Goal: Information Seeking & Learning: Learn about a topic

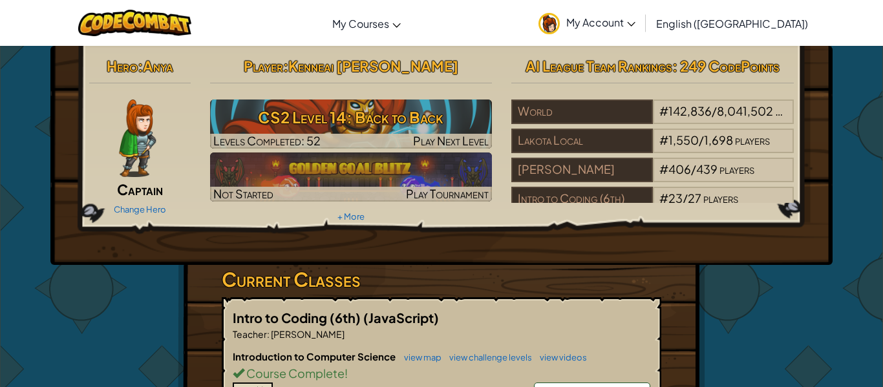
scroll to position [177, 0]
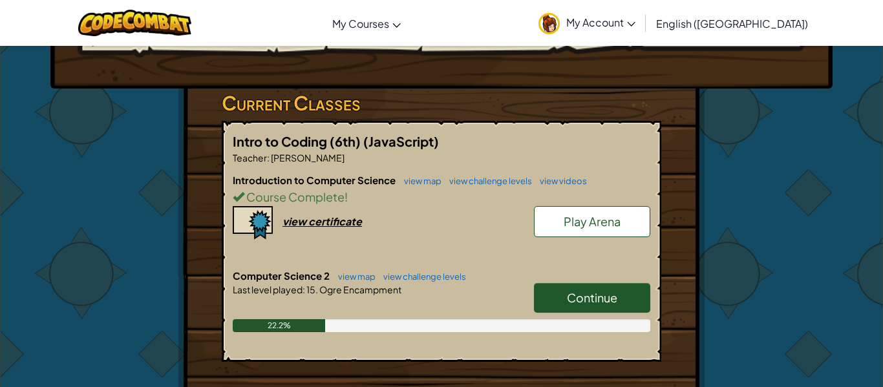
click at [568, 302] on span "Continue" at bounding box center [592, 297] width 50 height 15
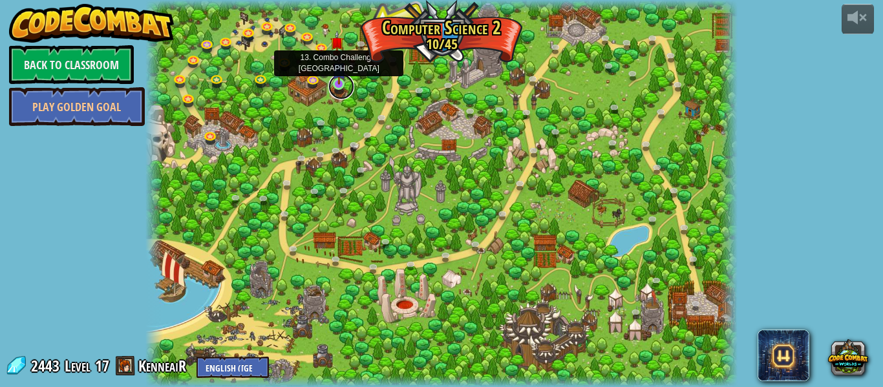
click at [337, 91] on link at bounding box center [342, 87] width 26 height 26
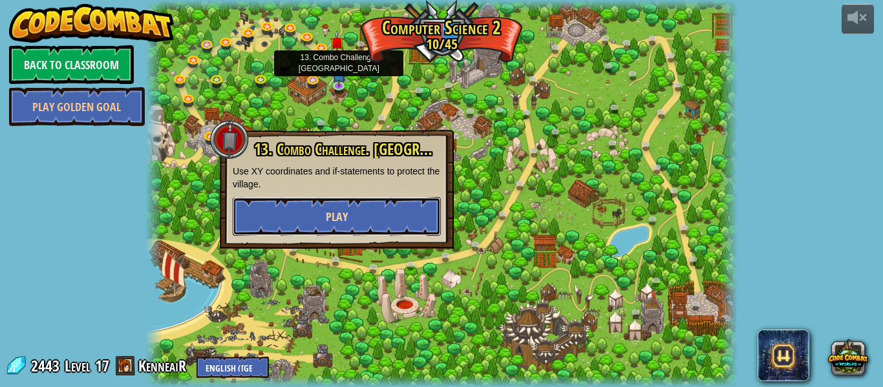
click at [357, 207] on button "Play" at bounding box center [337, 216] width 208 height 39
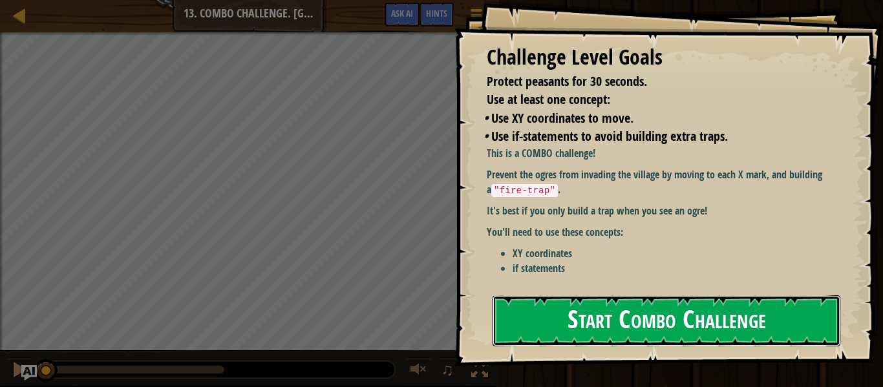
click at [534, 296] on button "Start Combo Challenge" at bounding box center [667, 321] width 348 height 51
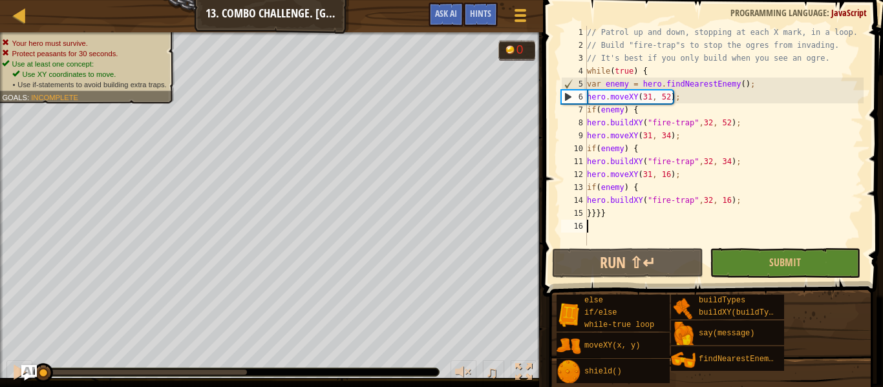
click at [565, 165] on div "11" at bounding box center [574, 161] width 26 height 13
click at [587, 255] on button "Run ⇧↵" at bounding box center [627, 263] width 151 height 30
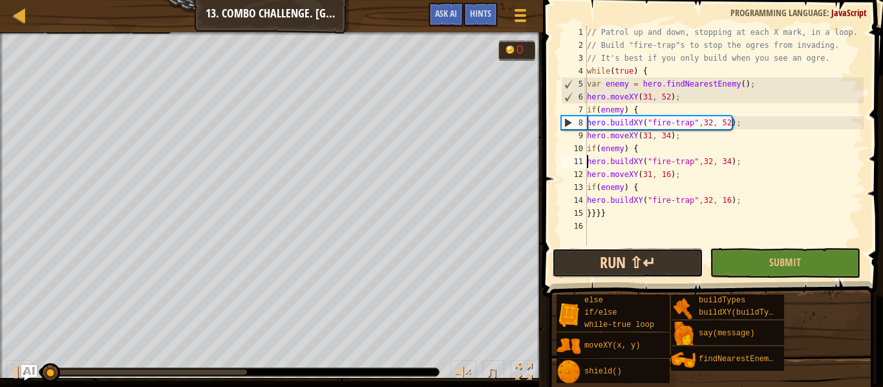
click at [587, 255] on button "Run ⇧↵" at bounding box center [627, 263] width 151 height 30
click at [566, 161] on div "11" at bounding box center [574, 161] width 26 height 13
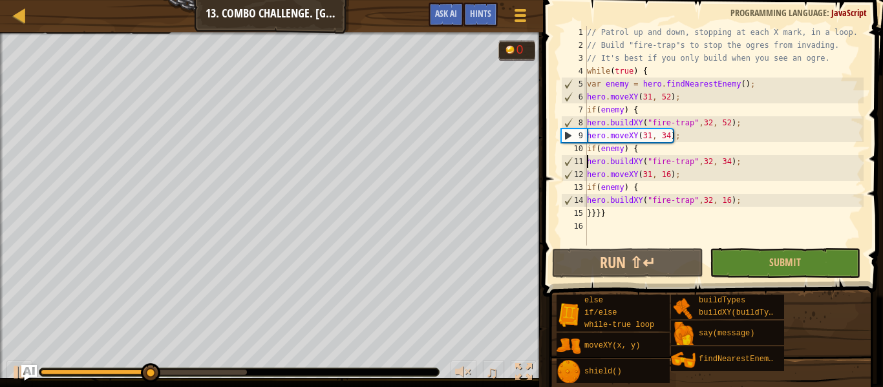
click at [633, 211] on div "// Patrol up and down, stopping at each X mark, in a loop. // Build "fire-trap"…" at bounding box center [724, 149] width 279 height 246
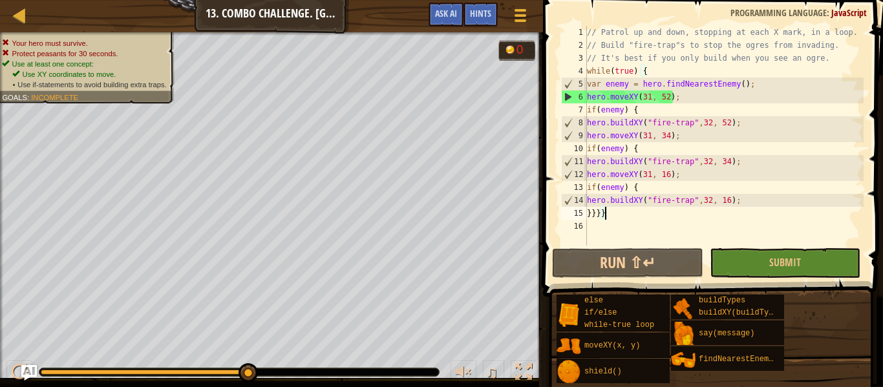
drag, startPoint x: 182, startPoint y: 368, endPoint x: 367, endPoint y: 357, distance: 185.9
click at [367, 357] on div "♫" at bounding box center [271, 369] width 543 height 39
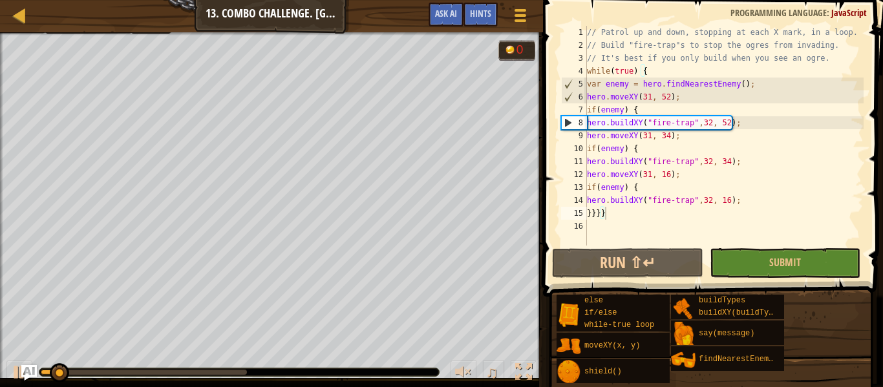
click at [262, 371] on div at bounding box center [239, 373] width 400 height 8
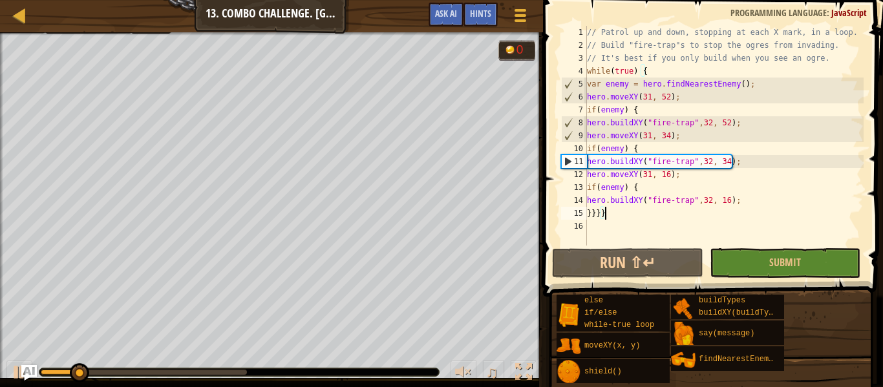
click at [420, 366] on div "♫" at bounding box center [271, 369] width 543 height 39
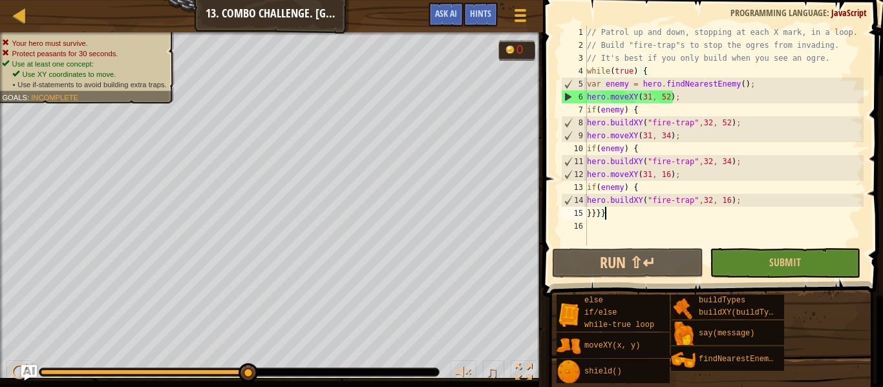
drag, startPoint x: 85, startPoint y: 369, endPoint x: 406, endPoint y: 358, distance: 321.6
click at [406, 358] on div "♫" at bounding box center [271, 369] width 543 height 39
drag, startPoint x: 57, startPoint y: 376, endPoint x: 343, endPoint y: 371, distance: 286.5
click at [343, 371] on div at bounding box center [239, 373] width 400 height 8
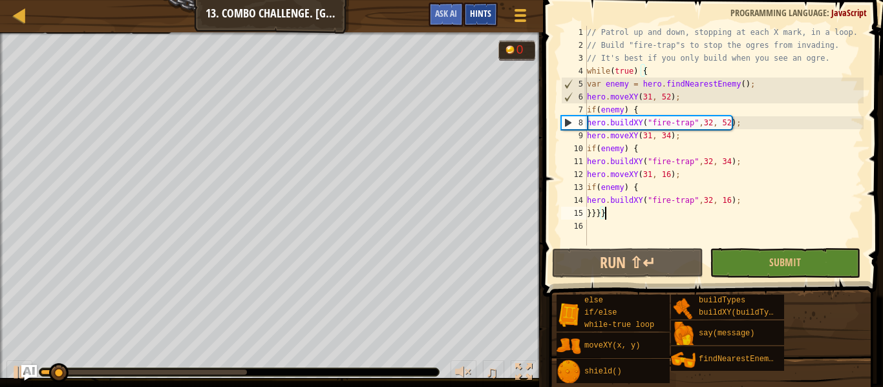
click at [485, 9] on span "Hints" at bounding box center [480, 13] width 21 height 12
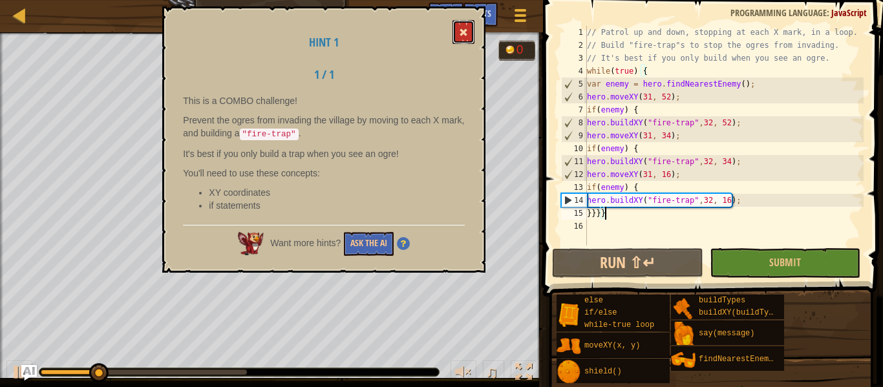
click at [467, 23] on button at bounding box center [464, 32] width 22 height 24
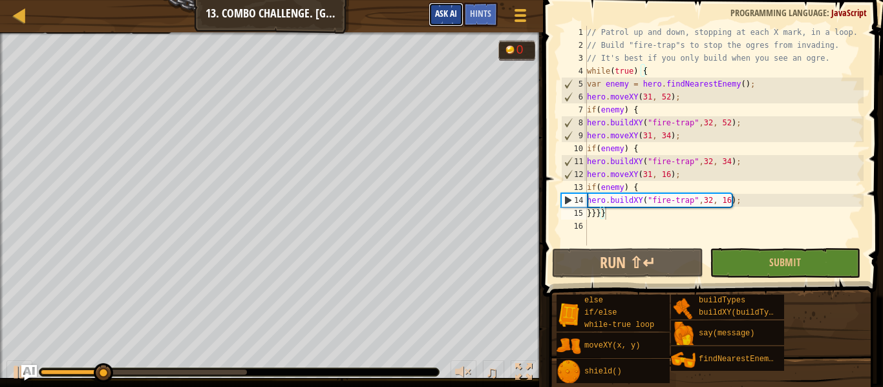
click at [454, 16] on span "Ask AI" at bounding box center [446, 13] width 22 height 12
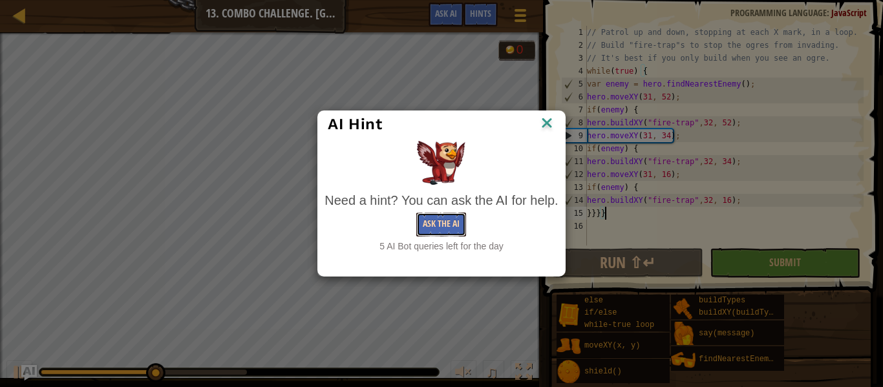
click at [455, 219] on button "Ask the AI" at bounding box center [441, 225] width 50 height 24
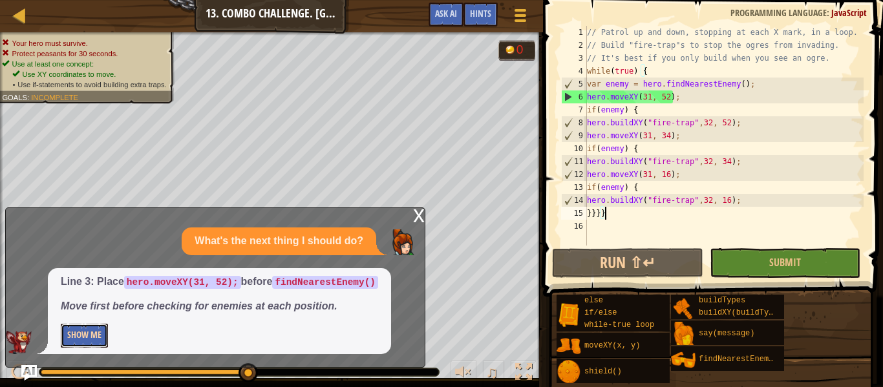
click at [72, 332] on button "Show Me" at bounding box center [84, 336] width 47 height 24
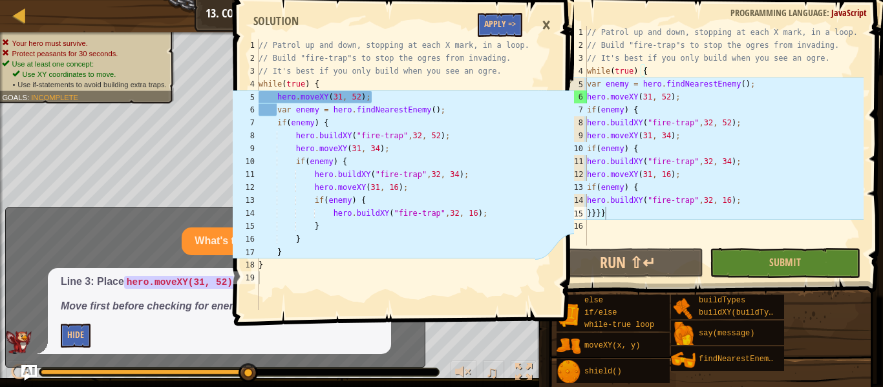
click at [548, 21] on div "×" at bounding box center [546, 25] width 22 height 30
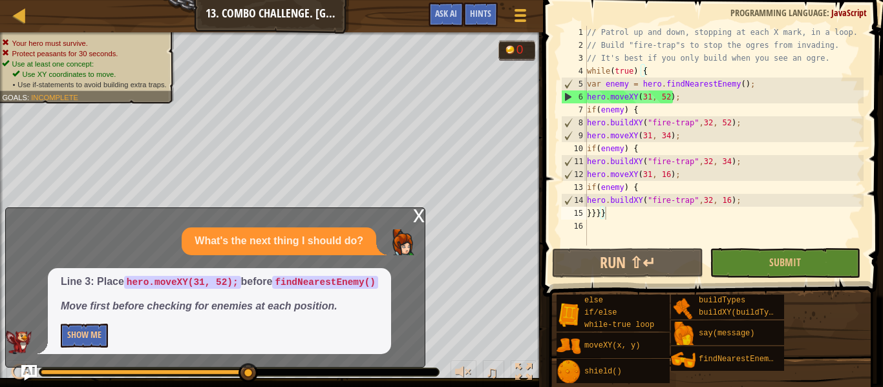
click at [423, 211] on div "x" at bounding box center [419, 214] width 12 height 13
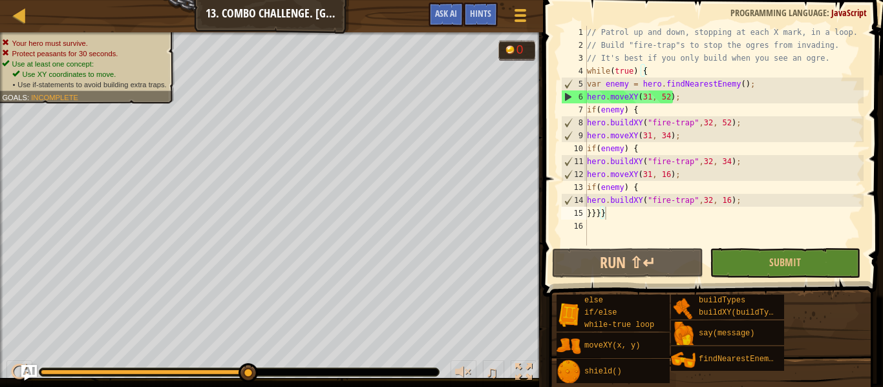
click at [587, 209] on div "// Patrol up and down, stopping at each X mark, in a loop. // Build "fire-trap"…" at bounding box center [724, 149] width 279 height 246
click at [592, 211] on div "// Patrol up and down, stopping at each X mark, in a loop. // Build "fire-trap"…" at bounding box center [724, 149] width 279 height 246
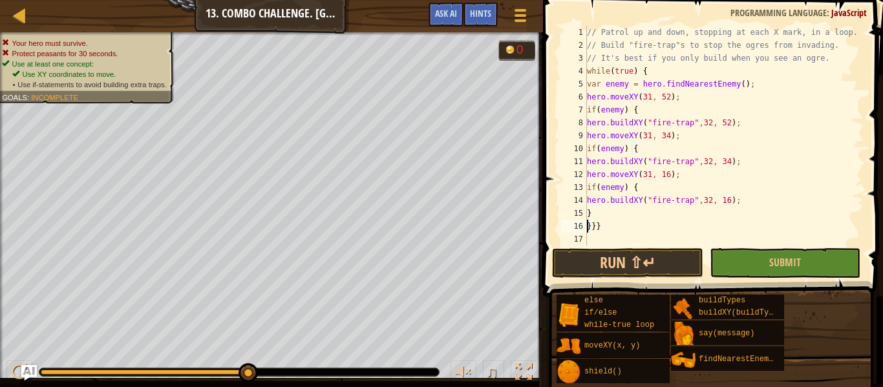
click at [591, 222] on div "// Patrol up and down, stopping at each X mark, in a loop. // Build "fire-trap"…" at bounding box center [724, 149] width 279 height 246
click at [592, 237] on div "// Patrol up and down, stopping at each X mark, in a loop. // Build "fire-trap"…" at bounding box center [724, 149] width 279 height 246
click at [742, 191] on div "// Patrol up and down, stopping at each X mark, in a loop. // Build "fire-trap"…" at bounding box center [724, 149] width 279 height 246
click at [740, 198] on div "// Patrol up and down, stopping at each X mark, in a loop. // Build "fire-trap"…" at bounding box center [724, 149] width 279 height 246
type textarea "hero.buildXY("fire-trap",32, 16);"
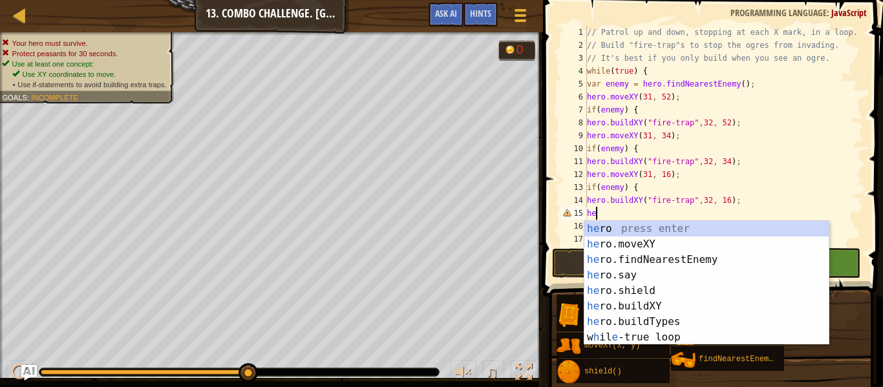
scroll to position [6, 1]
type textarea "h"
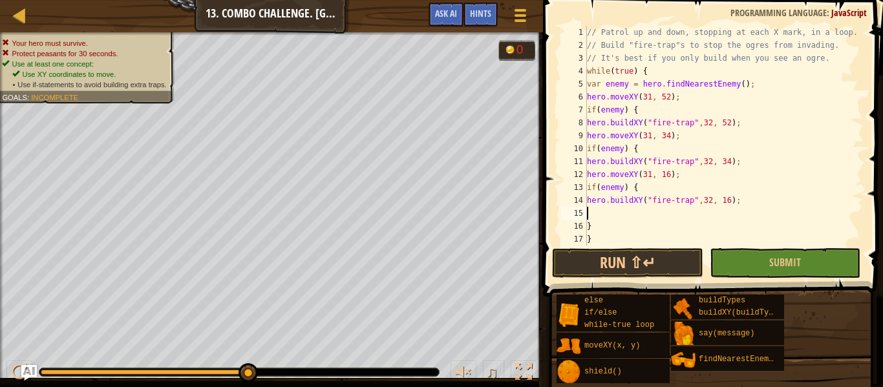
type textarea "h"
click at [708, 191] on div "// Patrol up and down, stopping at each X mark, in a loop. // Build "fire-trap"…" at bounding box center [724, 149] width 279 height 246
type textarea "if(enemy) {"
type textarea "h"
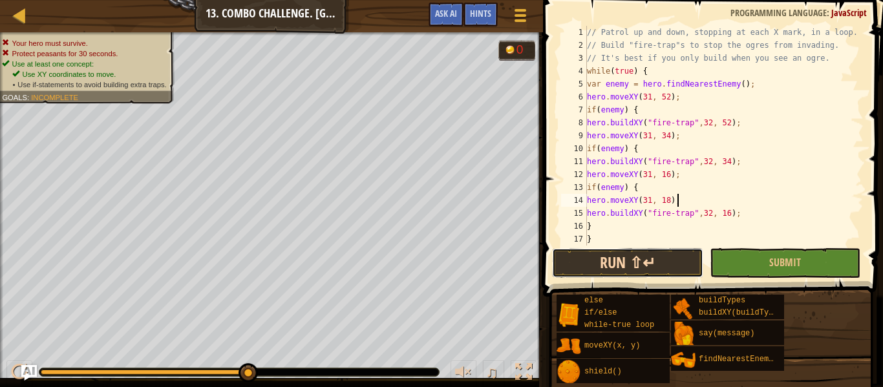
click at [607, 270] on button "Run ⇧↵" at bounding box center [627, 263] width 151 height 30
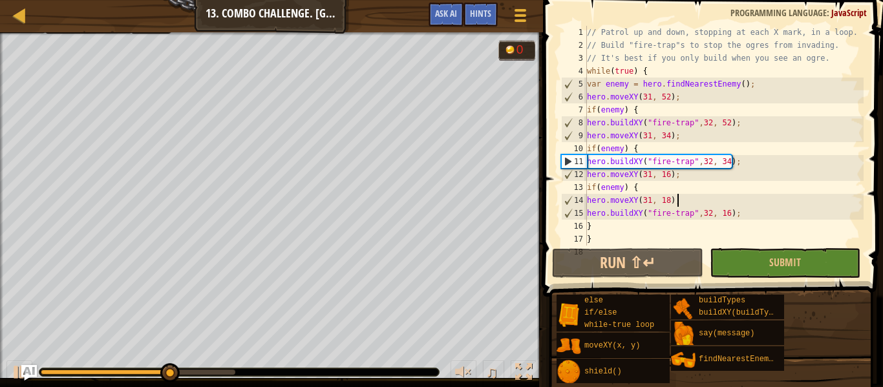
click at [609, 223] on div "// Patrol up and down, stopping at each X mark, in a loop. // Build "fire-trap"…" at bounding box center [724, 149] width 279 height 246
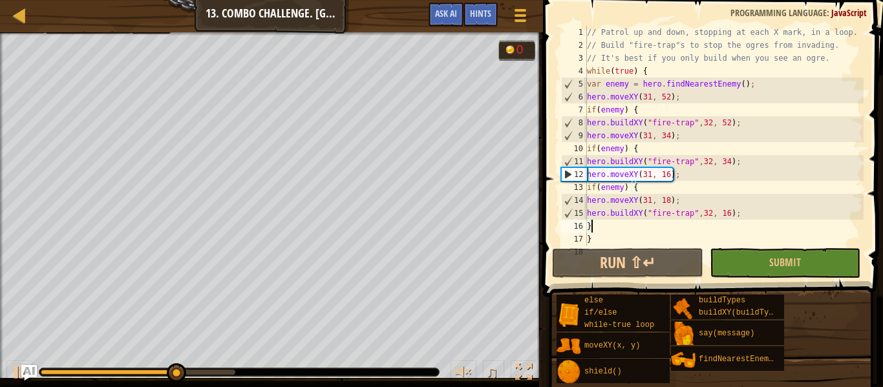
click at [612, 210] on div "// Patrol up and down, stopping at each X mark, in a loop. // Build "fire-trap"…" at bounding box center [724, 149] width 279 height 246
type textarea "hero.buildXY("fire-trap",32, 16);"
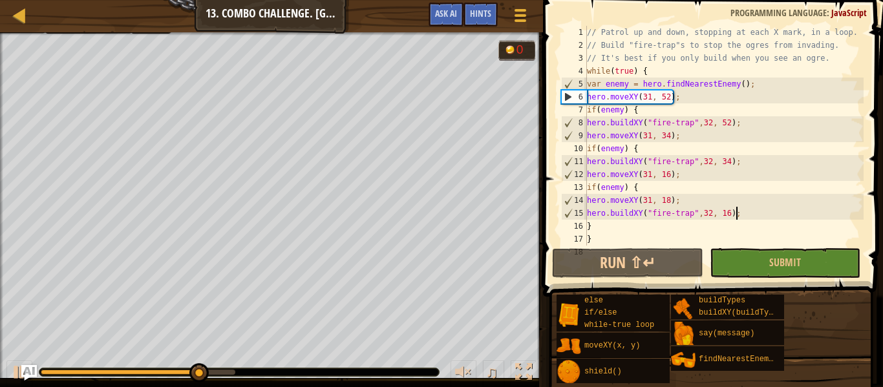
click at [737, 215] on div "// Patrol up and down, stopping at each X mark, in a loop. // Build "fire-trap"…" at bounding box center [724, 149] width 279 height 246
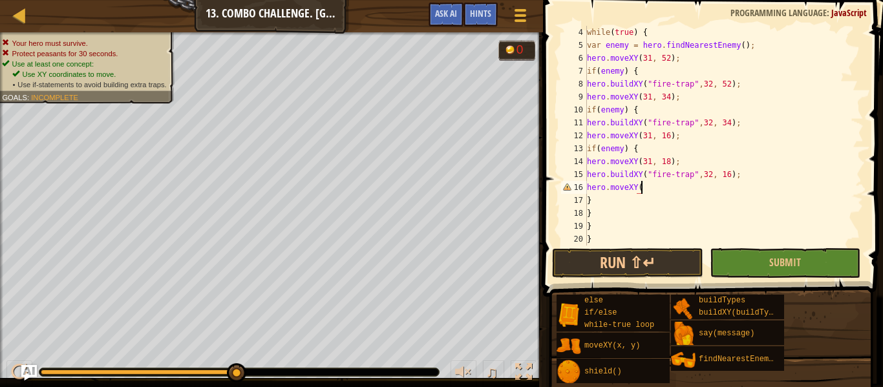
scroll to position [6, 7]
type textarea "hero.moveXY(31, 34);"
click at [687, 188] on div "while ( true ) { var enemy = hero . findNearestEnemy ( ) ; hero . moveXY ( 31 ,…" at bounding box center [724, 149] width 279 height 246
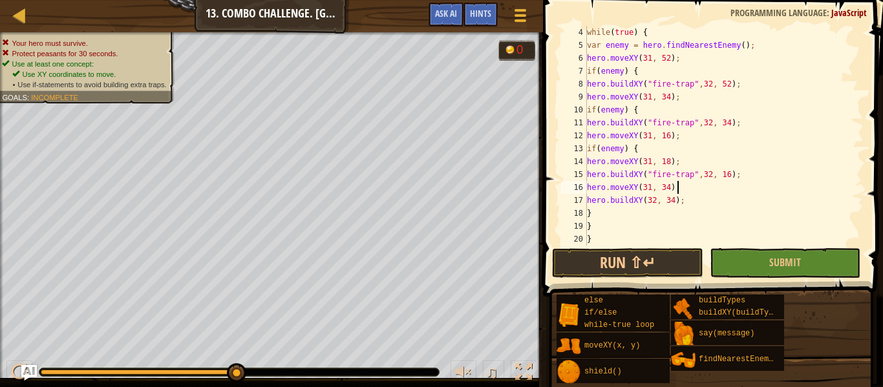
click at [646, 200] on div "while ( true ) { var enemy = hero . findNearestEnemy ( ) ; hero . moveXY ( 31 ,…" at bounding box center [724, 149] width 279 height 246
click at [736, 176] on div "while ( true ) { var enemy = hero . findNearestEnemy ( ) ; hero . moveXY ( 31 ,…" at bounding box center [724, 149] width 279 height 246
click at [738, 182] on div "while ( true ) { var enemy = hero . findNearestEnemy ( ) ; hero . moveXY ( 31 ,…" at bounding box center [724, 149] width 279 height 246
type textarea "hero.moveXY(31, 34);"
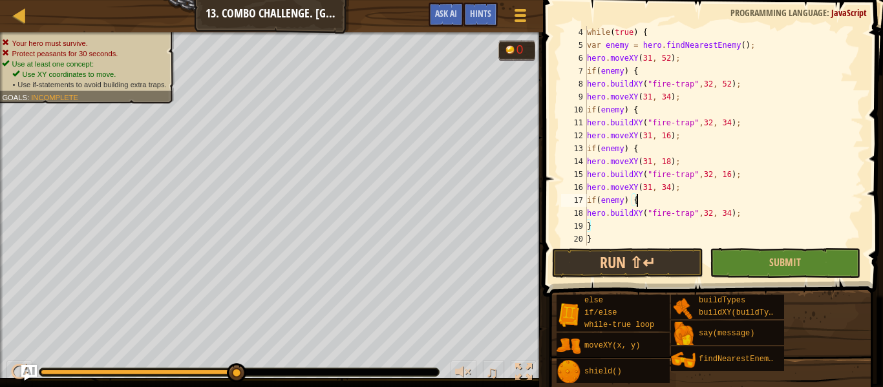
scroll to position [78, 0]
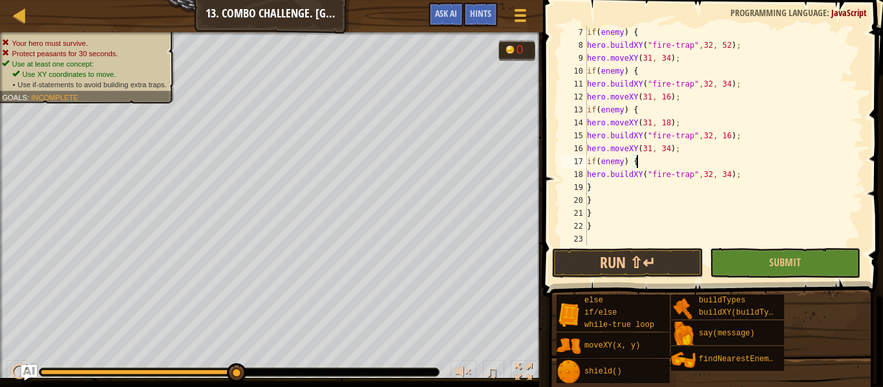
click at [594, 231] on div "if ( enemy ) { hero . buildXY ( "fire-trap" , 32 , 52 ) ; hero . moveXY ( 31 , …" at bounding box center [724, 149] width 279 height 246
type textarea "}"
click at [591, 237] on div "if ( enemy ) { hero . buildXY ( "fire-trap" , 32 , 52 ) ; hero . moveXY ( 31 , …" at bounding box center [724, 149] width 279 height 246
click at [583, 275] on button "Run ⇧↵" at bounding box center [627, 263] width 151 height 30
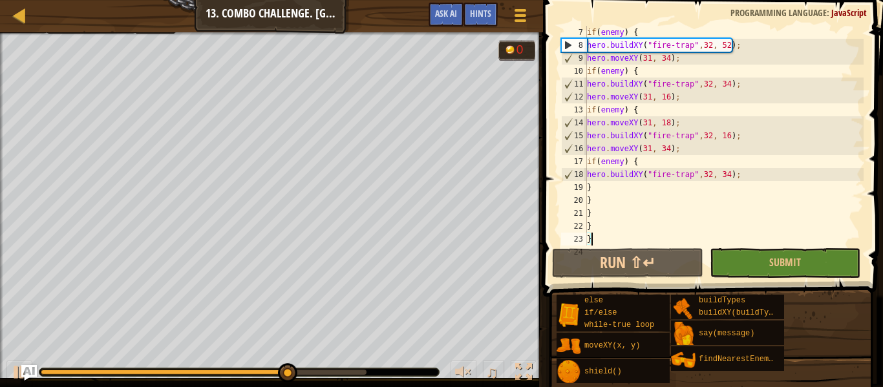
click at [759, 169] on div "if ( enemy ) { hero . buildXY ( "fire-trap" , 32 , 52 ) ; hero . moveXY ( 31 , …" at bounding box center [724, 149] width 279 height 246
type textarea "hero.buildXY("fire-trap",32, 34);"
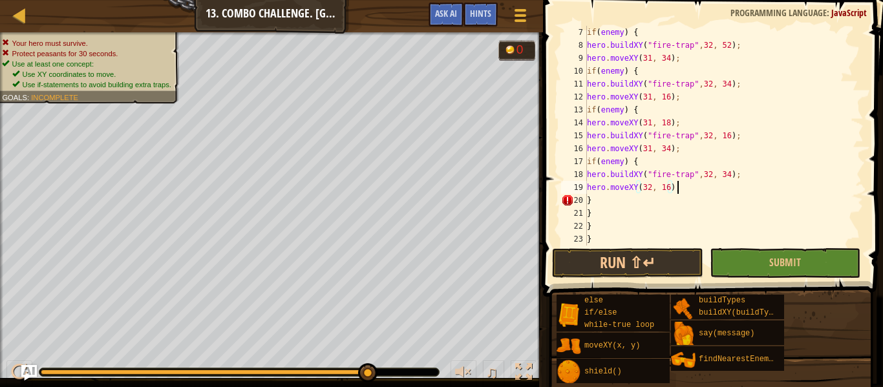
scroll to position [6, 12]
click at [637, 269] on button "Run ⇧↵" at bounding box center [627, 263] width 151 height 30
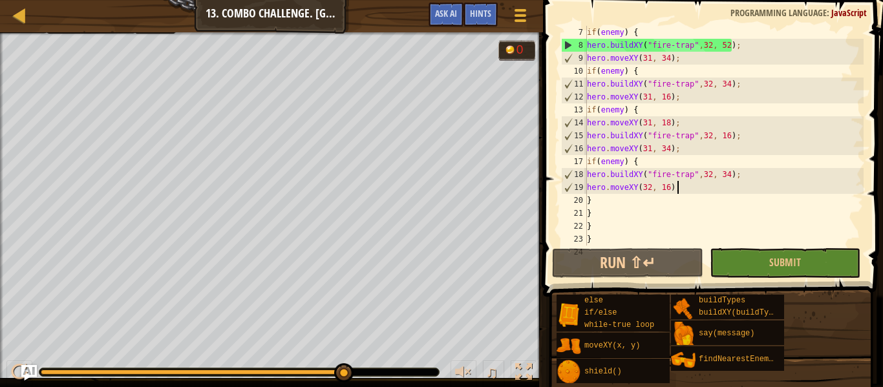
click at [781, 222] on div "if ( enemy ) { hero . buildXY ( "fire-trap" , 32 , 52 ) ; hero . moveXY ( 31 , …" at bounding box center [724, 149] width 279 height 246
click at [697, 233] on div "if ( enemy ) { hero . buildXY ( "fire-trap" , 32 , 52 ) ; hero . moveXY ( 31 , …" at bounding box center [724, 149] width 279 height 246
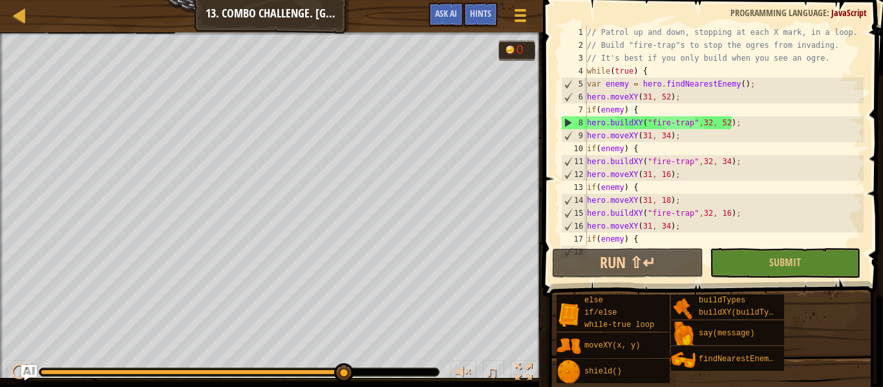
scroll to position [0, 0]
drag, startPoint x: 680, startPoint y: 98, endPoint x: 586, endPoint y: 97, distance: 93.8
click at [586, 97] on div "} 1 2 3 4 5 6 7 8 9 10 11 12 13 14 15 16 17 18 // Patrol up and down, stopping …" at bounding box center [711, 136] width 305 height 220
type textarea "hero.moveXY(31, 52);"
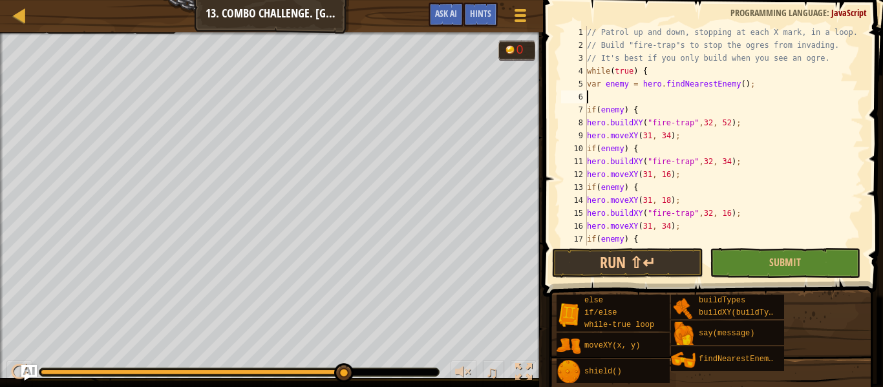
click at [654, 78] on div "// Patrol up and down, stopping at each X mark, in a loop. // Build "fire-trap"…" at bounding box center [724, 149] width 279 height 246
click at [653, 67] on div "// Patrol up and down, stopping at each X mark, in a loop. // Build "fire-trap"…" at bounding box center [724, 149] width 279 height 246
type textarea "while(true) {"
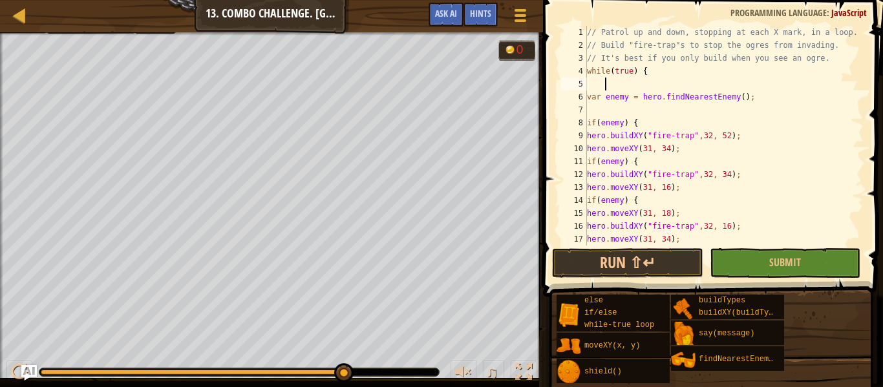
paste textarea "hero.moveXY(31, 52);"
click at [739, 135] on div "// Patrol up and down, stopping at each X mark, in a loop. // Build "fire-trap"…" at bounding box center [724, 149] width 279 height 246
type textarea "hero.buildXY("fire-trap",32, 52);"
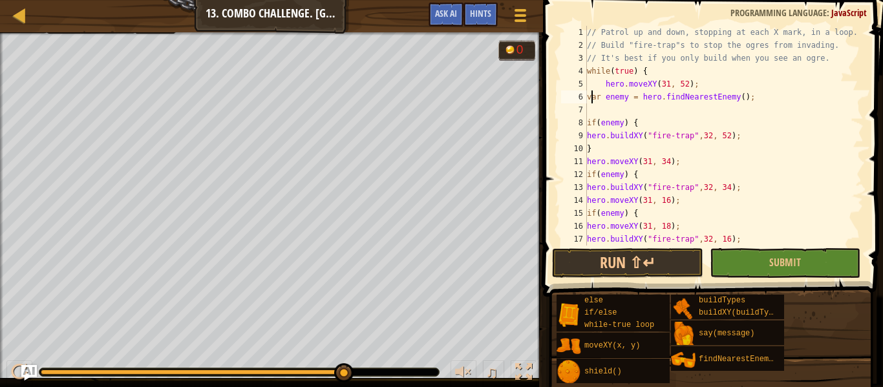
click at [592, 96] on div "// Patrol up and down, stopping at each X mark, in a loop. // Build "fire-trap"…" at bounding box center [724, 149] width 279 height 246
drag, startPoint x: 588, startPoint y: 96, endPoint x: 753, endPoint y: 94, distance: 164.9
click at [753, 94] on div "// Patrol up and down, stopping at each X mark, in a loop. // Build "fire-trap"…" at bounding box center [724, 149] width 279 height 246
click at [753, 94] on div "// Patrol up and down, stopping at each X mark, in a loop. // Build "fire-trap"…" at bounding box center [724, 136] width 279 height 220
click at [696, 163] on div "// Patrol up and down, stopping at each X mark, in a loop. // Build "fire-trap"…" at bounding box center [724, 149] width 279 height 246
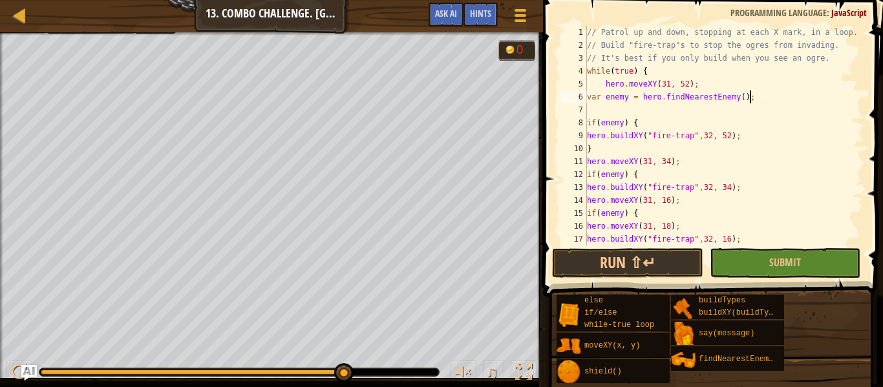
type textarea "hero.moveXY(31, 34);"
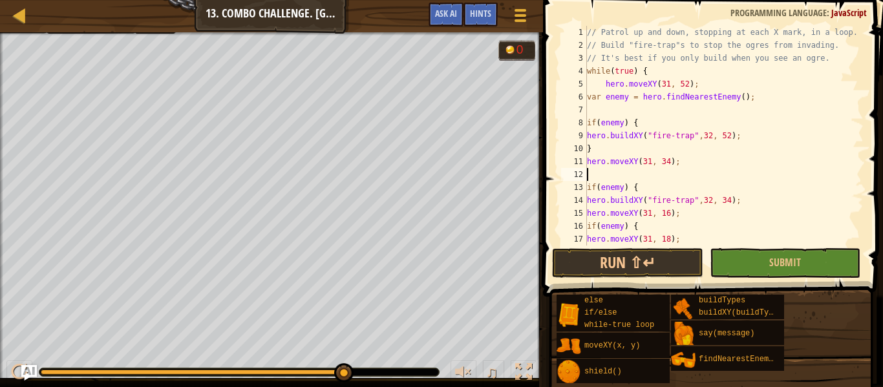
paste textarea "var enemy = hero.findNearestEnemy();"
click at [740, 202] on div "// Patrol up and down, stopping at each X mark, in a loop. // Build "fire-trap"…" at bounding box center [724, 149] width 279 height 246
type textarea "hero.buildXY("fire-trap",32, 34);"
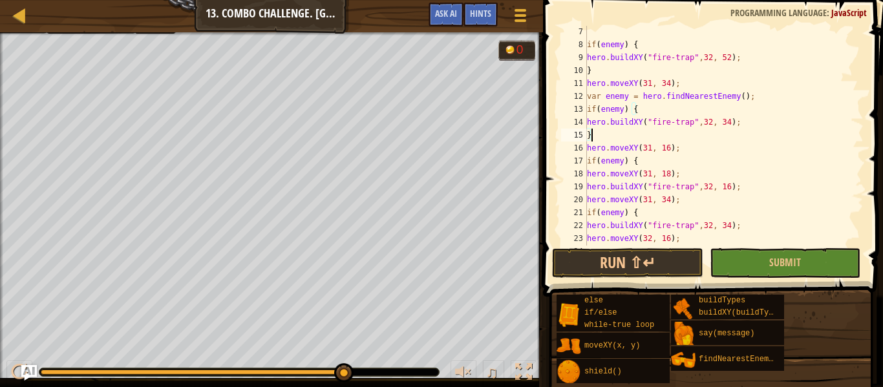
scroll to position [80, 0]
click at [697, 147] on div "if ( enemy ) { hero . buildXY ( "fire-trap" , 32 , 52 ) ; } hero . moveXY ( 31 …" at bounding box center [724, 147] width 279 height 246
type textarea "hero.moveXY(31, 16);"
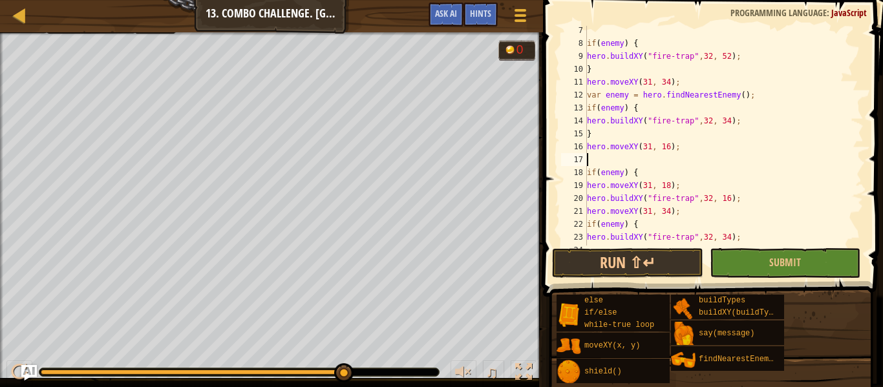
paste textarea "var enemy = hero.findNearestEnemy();"
click at [684, 188] on div "if ( enemy ) { hero . buildXY ( "fire-trap" , 32 , 52 ) ; } hero . moveXY ( 31 …" at bounding box center [724, 147] width 279 height 246
type textarea "hero.moveXY(31, 18);"
drag, startPoint x: 682, startPoint y: 186, endPoint x: 585, endPoint y: 188, distance: 97.7
click at [585, 188] on div "hero.moveXY(31, 18); 7 8 9 10 11 12 13 14 15 16 17 18 19 20 21 22 23 24 25 if (…" at bounding box center [711, 136] width 305 height 220
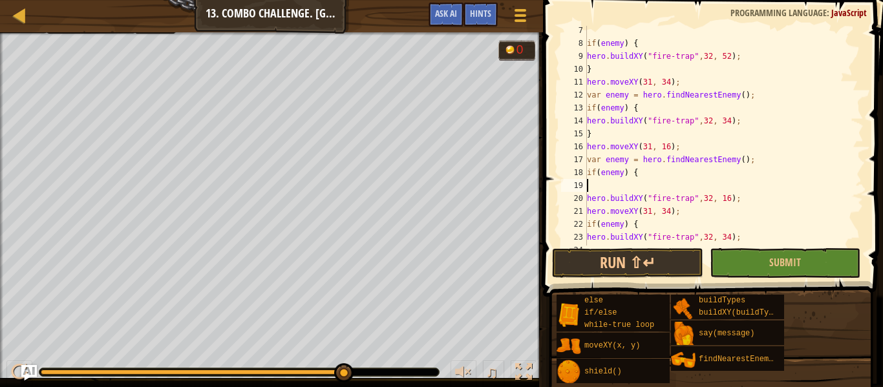
click at [740, 199] on div "if ( enemy ) { hero . buildXY ( "fire-trap" , 32 , 52 ) ; } hero . moveXY ( 31 …" at bounding box center [724, 147] width 279 height 246
type textarea "hero.buildXY("fire-trap",32, 16);"
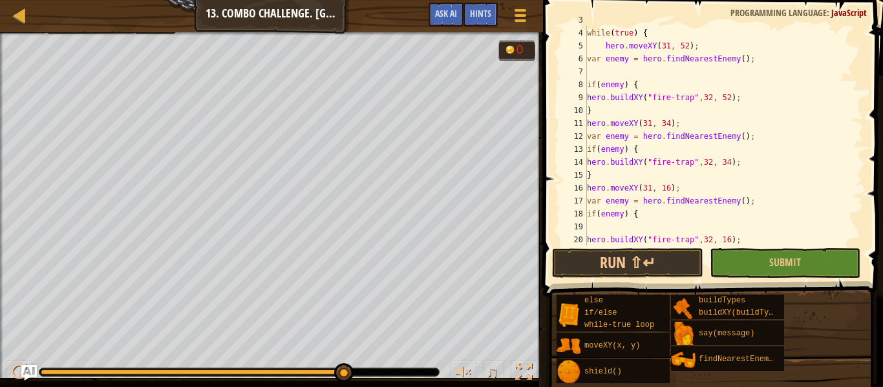
scroll to position [0, 0]
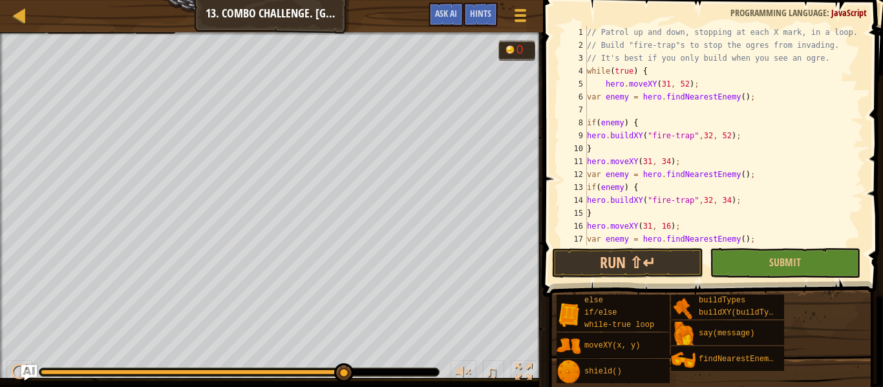
click at [668, 86] on div "// Patrol up and down, stopping at each X mark, in a loop. // Build "fire-trap"…" at bounding box center [724, 149] width 279 height 246
click at [709, 201] on div "// Patrol up and down, stopping at each X mark, in a loop. // Build "fire-trap"…" at bounding box center [724, 149] width 279 height 246
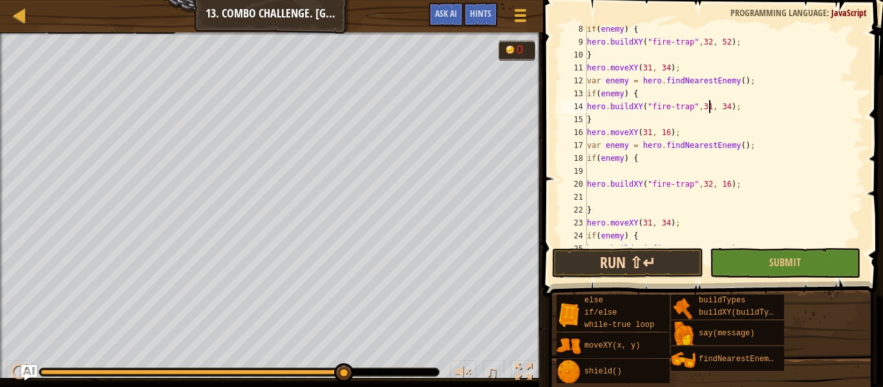
scroll to position [94, 0]
click at [650, 133] on div "if ( enemy ) { hero . buildXY ( "fire-trap" , 32 , 52 ) ; } hero . moveXY ( 31 …" at bounding box center [724, 146] width 279 height 246
type textarea "hero.moveXY(32, 16);"
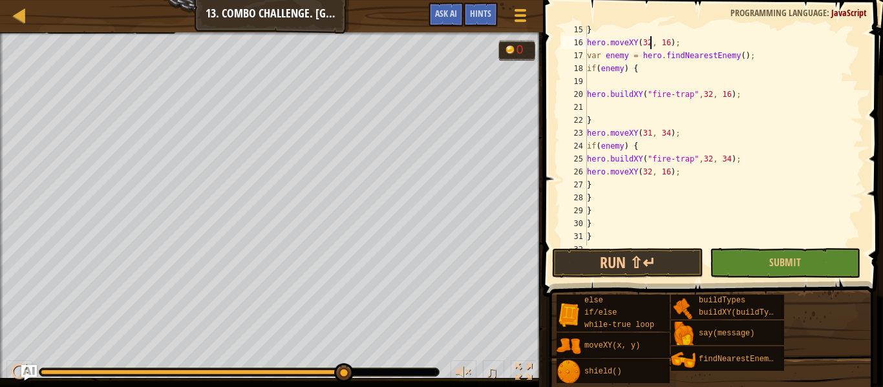
scroll to position [194, 0]
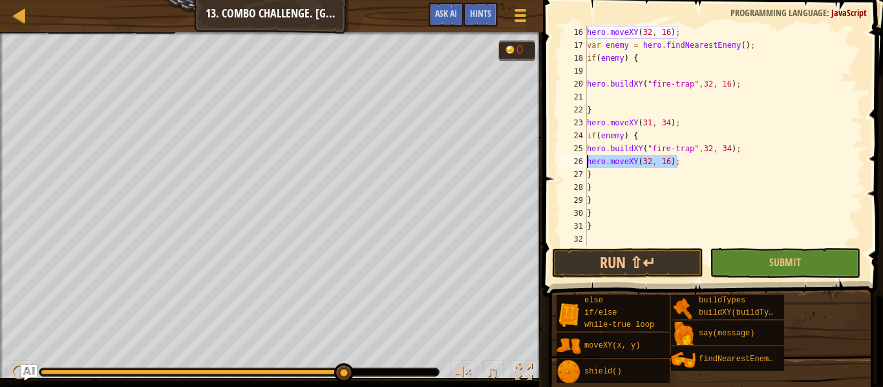
drag, startPoint x: 682, startPoint y: 159, endPoint x: 587, endPoint y: 164, distance: 95.8
click at [587, 164] on div "hero.moveXY(32, 16); 16 17 18 19 20 21 22 23 24 25 26 27 28 29 30 31 32 hero . …" at bounding box center [711, 136] width 305 height 220
click at [598, 221] on div "hero . moveXY ( 32 , 16 ) ; var enemy = hero . findNearestEnemy ( ) ; if ( enem…" at bounding box center [724, 149] width 279 height 246
type textarea "}"
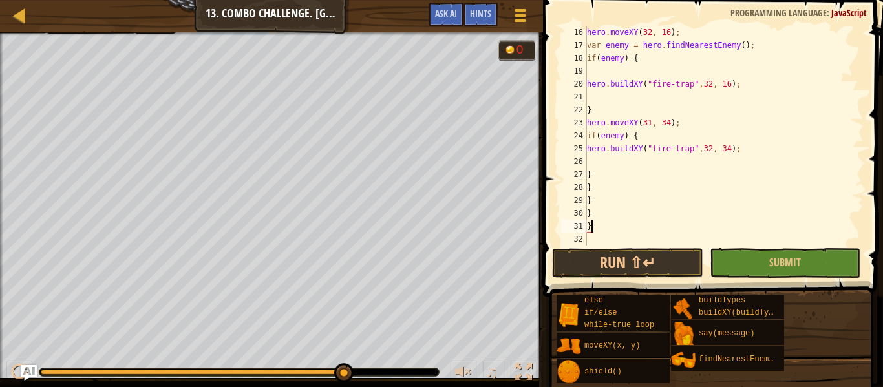
type textarea "}"
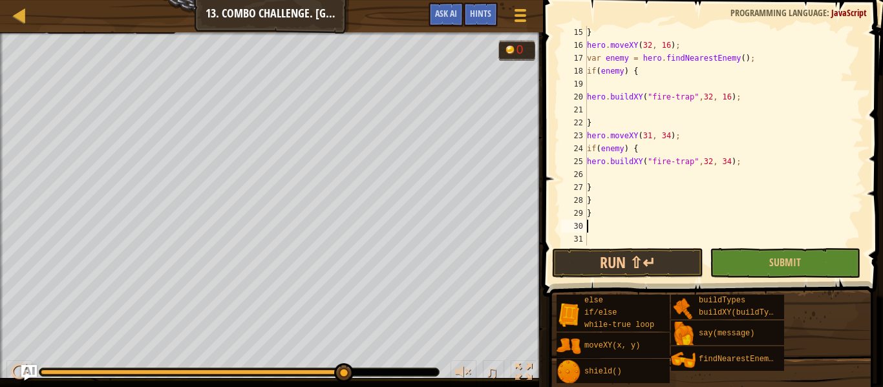
type textarea "}"
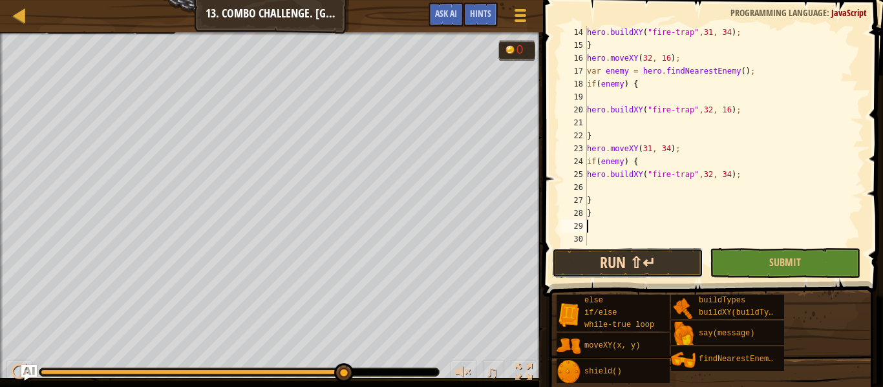
click at [627, 254] on button "Run ⇧↵" at bounding box center [627, 263] width 151 height 30
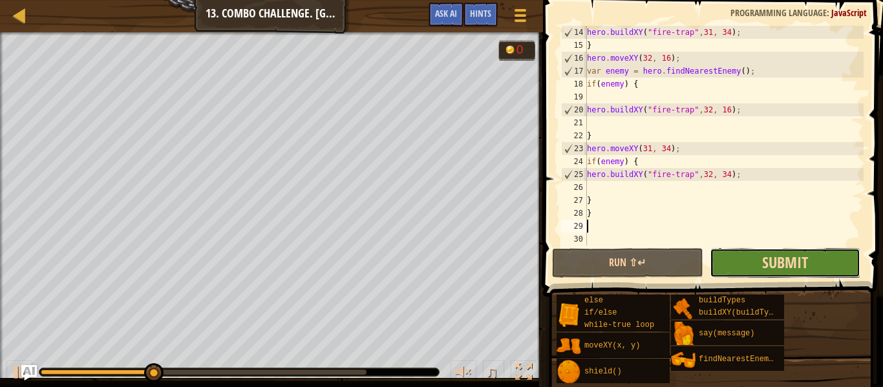
click at [781, 270] on span "Submit" at bounding box center [785, 262] width 46 height 21
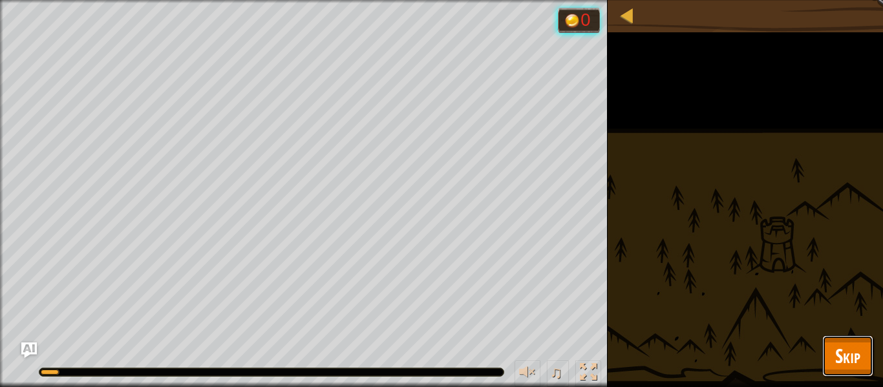
click at [841, 359] on span "Skip" at bounding box center [848, 356] width 25 height 27
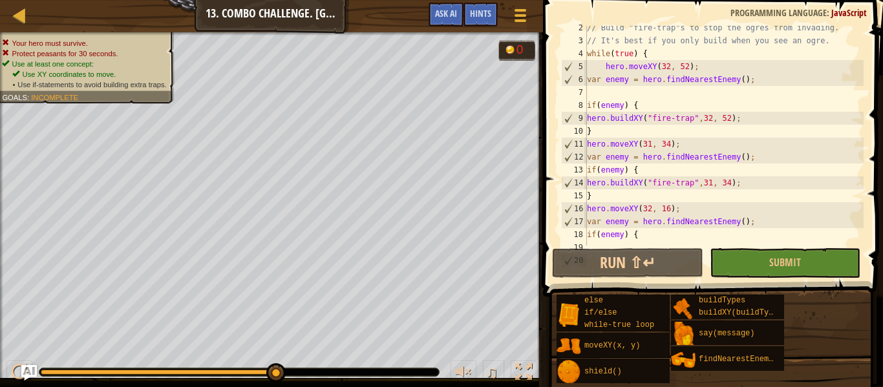
scroll to position [0, 0]
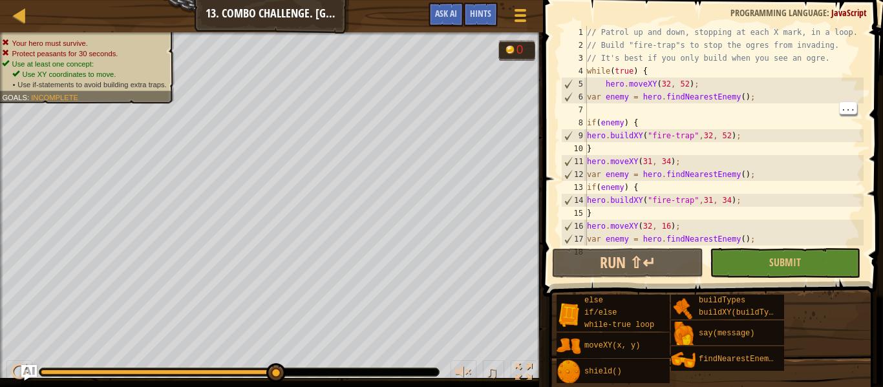
click at [611, 112] on div "// Patrol up and down, stopping at each X mark, in a loop. // Build "fire-trap"…" at bounding box center [724, 149] width 279 height 246
type textarea "var enemy = hero.findNearestEnemy();"
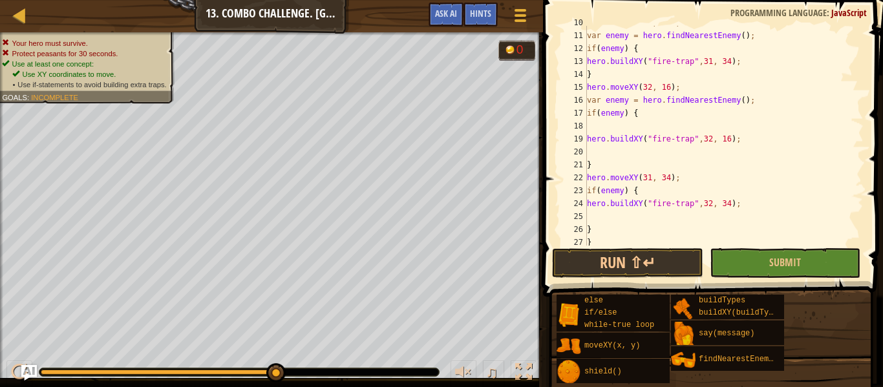
scroll to position [127, 0]
click at [615, 128] on div "hero . moveXY ( 31 , 34 ) ; var enemy = hero . findNearestEnemy ( ) ; if ( enem…" at bounding box center [724, 139] width 279 height 246
type textarea "if(enemy) {"
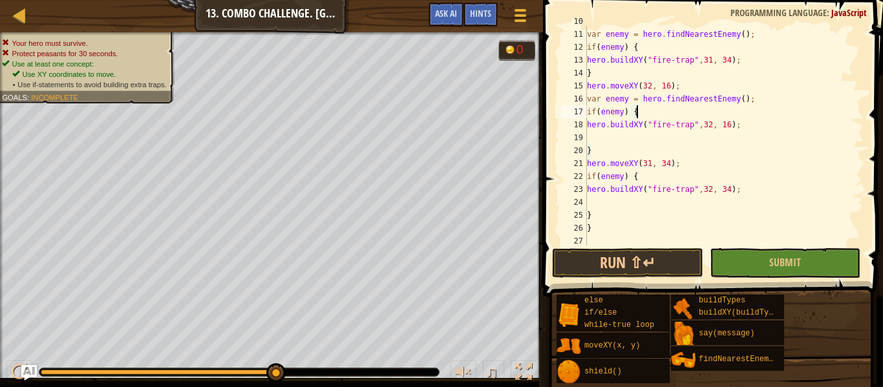
click at [614, 141] on div "hero . moveXY ( 31 , 34 ) ; var enemy = hero . findNearestEnemy ( ) ; if ( enem…" at bounding box center [724, 138] width 279 height 246
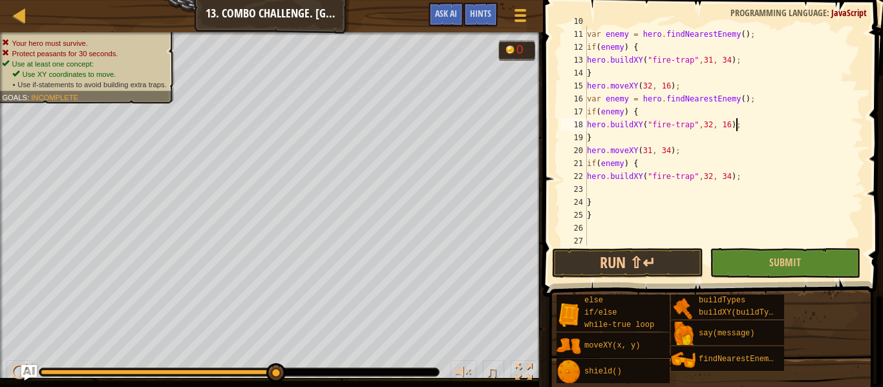
click at [651, 153] on div "hero . moveXY ( 31 , 34 ) ; var enemy = hero . findNearestEnemy ( ) ; if ( enem…" at bounding box center [724, 138] width 279 height 246
click at [612, 267] on button "Run ⇧↵" at bounding box center [627, 263] width 151 height 30
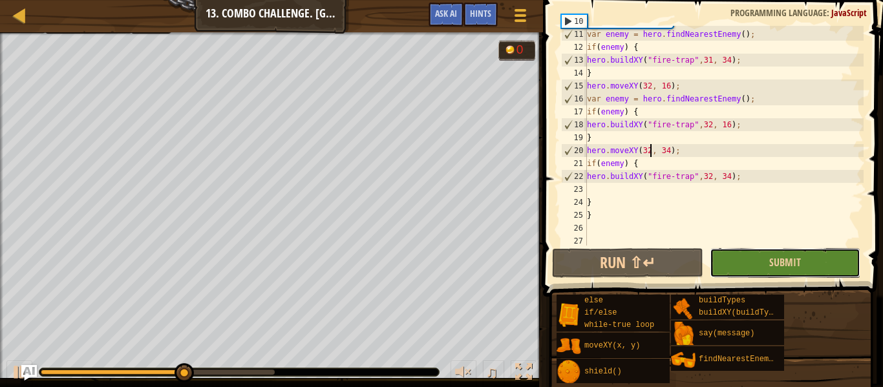
click at [764, 254] on button "Submit" at bounding box center [785, 263] width 151 height 30
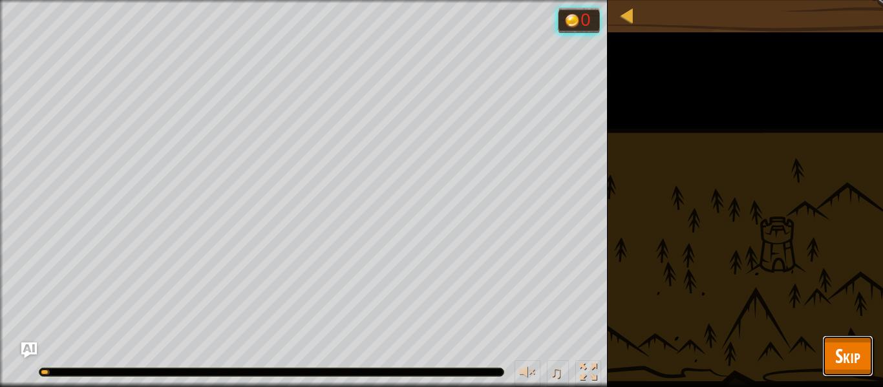
click at [844, 350] on span "Skip" at bounding box center [848, 356] width 25 height 27
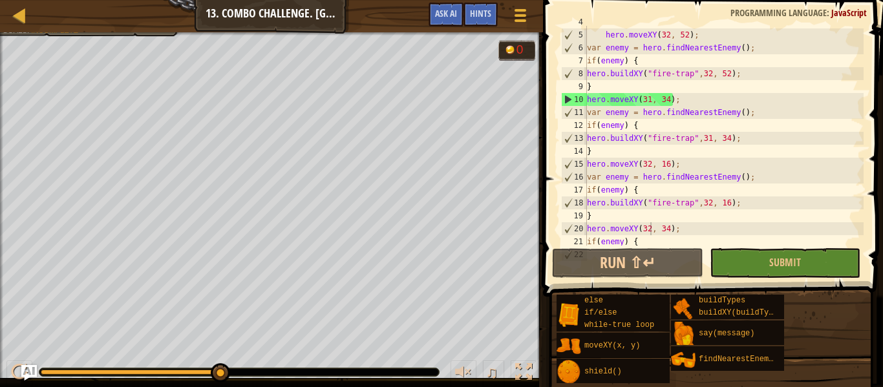
scroll to position [49, 0]
click at [649, 100] on div "while ( true ) { hero . moveXY ( 32 , 52 ) ; var enemy = hero . findNearestEnem…" at bounding box center [724, 139] width 279 height 246
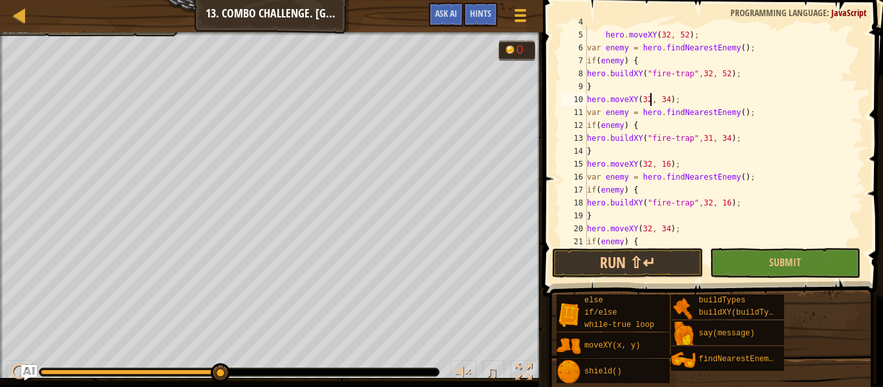
click at [708, 138] on div "while ( true ) { hero . moveXY ( 32 , 52 ) ; var enemy = hero . findNearestEnem…" at bounding box center [724, 139] width 279 height 246
type textarea "hero.buildXY("fire-trap",32, 34);"
click at [671, 272] on button "Run ⇧↵" at bounding box center [627, 263] width 151 height 30
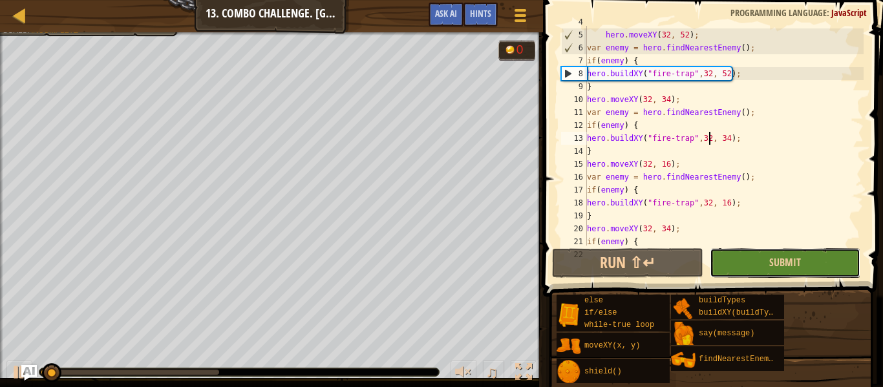
click at [730, 263] on button "Submit" at bounding box center [785, 263] width 151 height 30
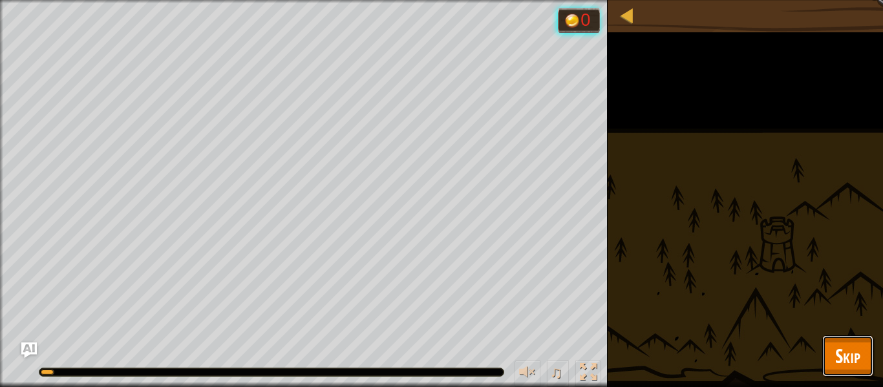
click at [830, 349] on button "Skip" at bounding box center [848, 356] width 51 height 41
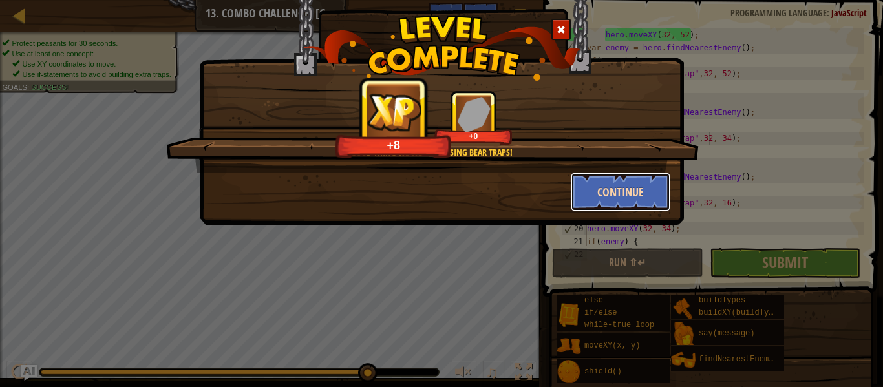
click at [616, 201] on button "Continue" at bounding box center [621, 192] width 100 height 39
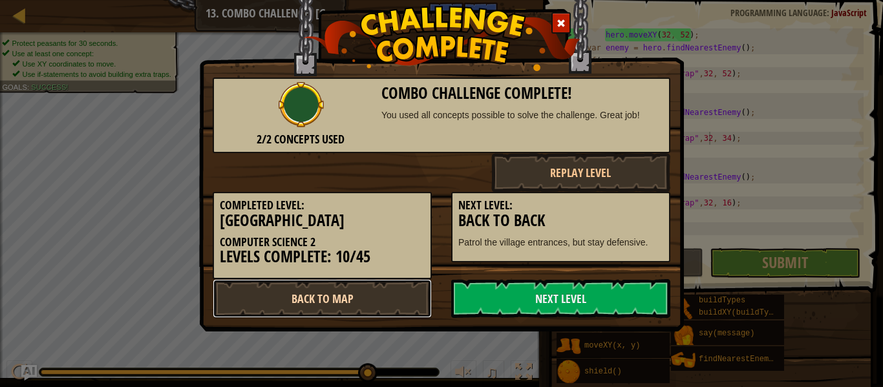
click at [380, 303] on link "Back to Map" at bounding box center [322, 298] width 219 height 39
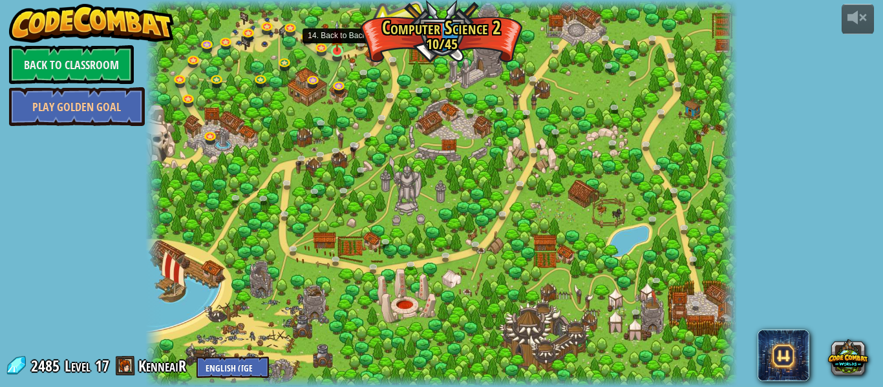
click at [338, 50] on img at bounding box center [337, 36] width 14 height 31
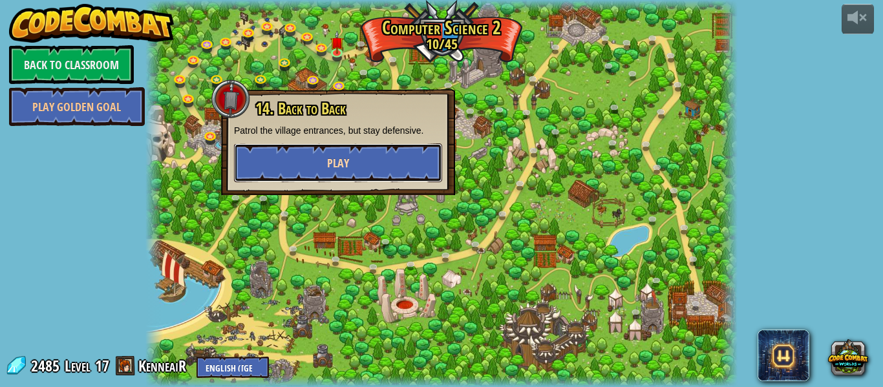
click at [382, 154] on button "Play" at bounding box center [338, 163] width 208 height 39
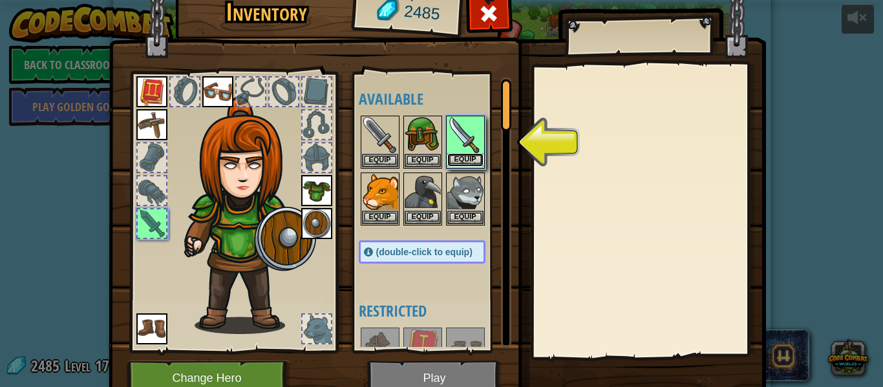
click at [472, 157] on button "Equip" at bounding box center [466, 160] width 36 height 14
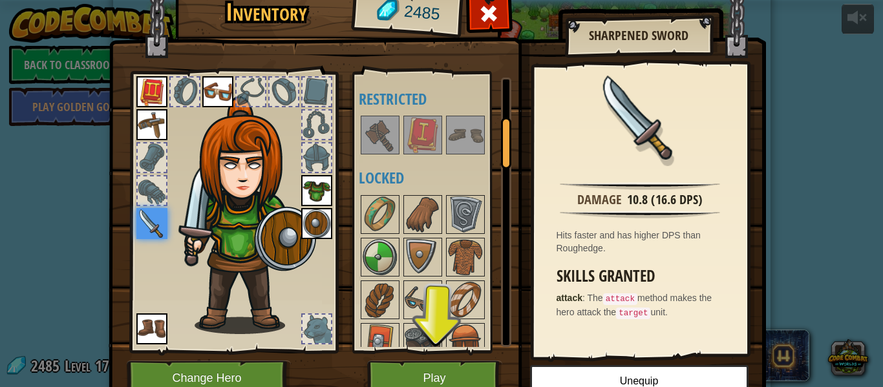
scroll to position [215, 0]
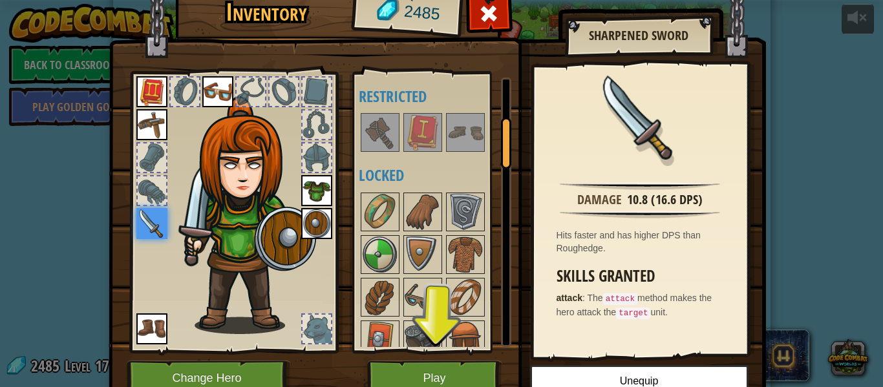
click at [632, 155] on img at bounding box center [640, 118] width 84 height 84
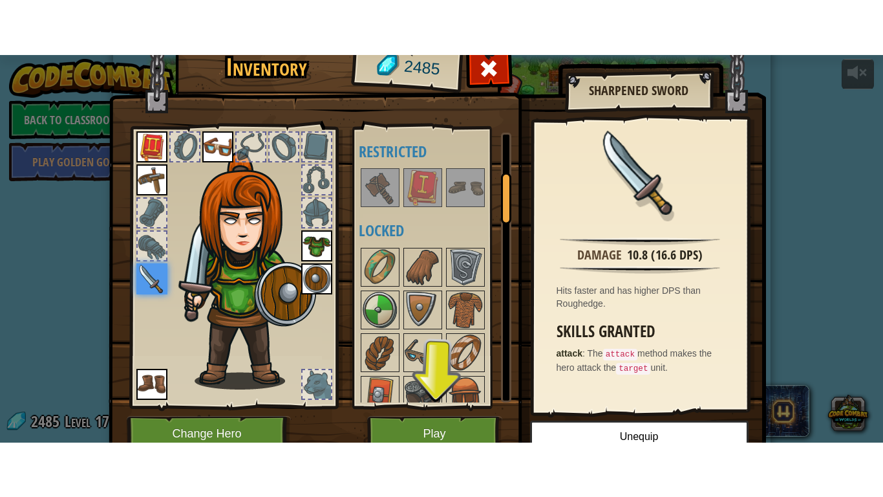
scroll to position [59, 0]
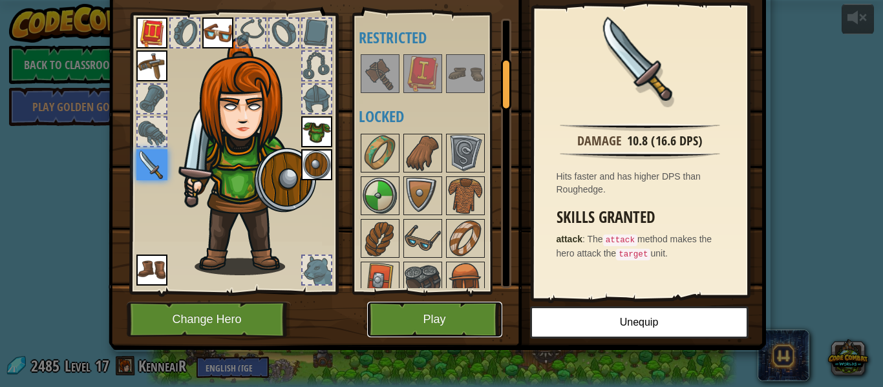
click at [484, 303] on button "Play" at bounding box center [434, 320] width 135 height 36
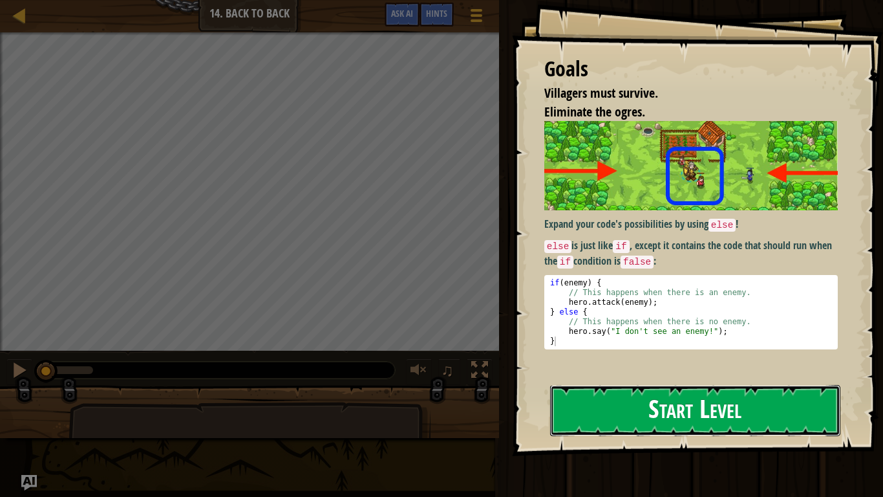
click at [570, 387] on button "Start Level" at bounding box center [695, 410] width 290 height 51
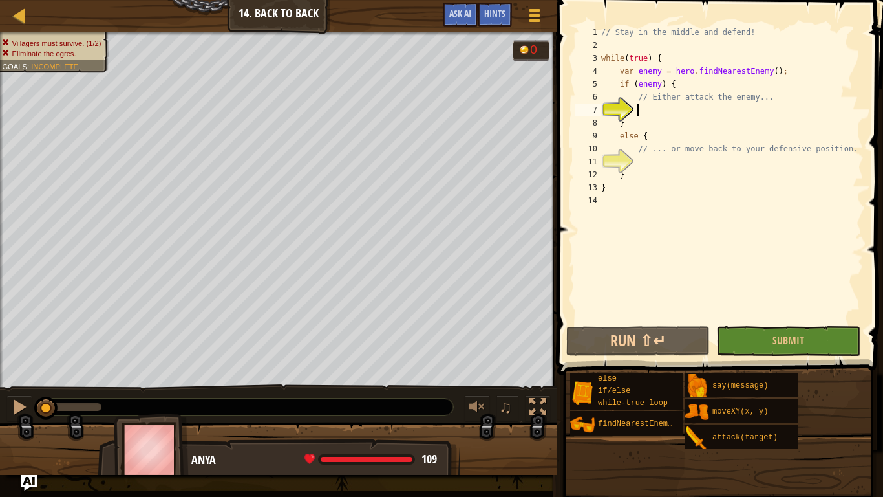
click at [649, 110] on div "// Stay in the middle and defend! while ( true ) { var enemy = hero . findNeare…" at bounding box center [731, 187] width 265 height 323
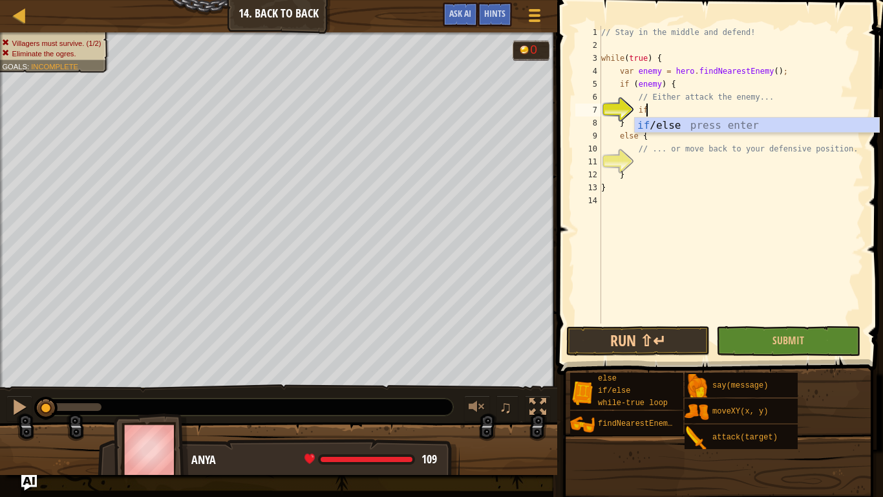
scroll to position [6, 6]
type textarea "i"
type textarea "a"
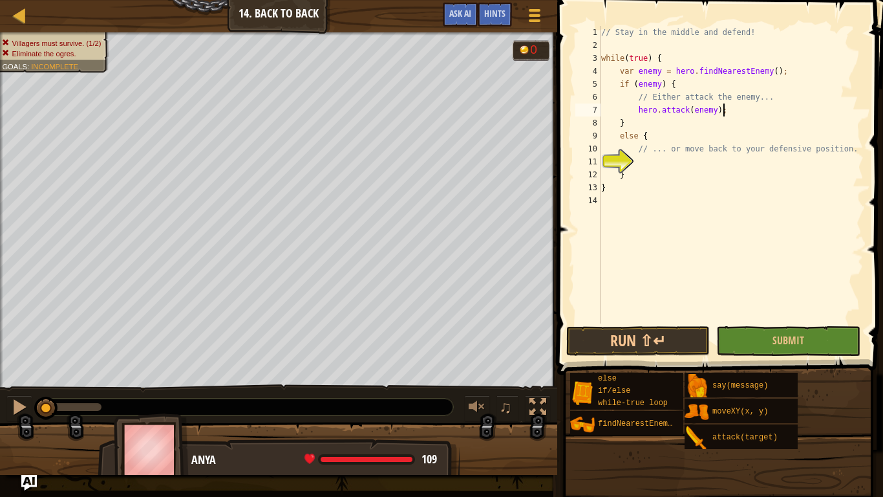
scroll to position [6, 17]
click at [650, 131] on div "// Stay in the middle and defend! while ( true ) { var enemy = hero . findNeare…" at bounding box center [731, 187] width 265 height 323
click at [639, 127] on div "// Stay in the middle and defend! while ( true ) { var enemy = hero . findNeare…" at bounding box center [731, 187] width 265 height 323
click at [652, 138] on div "// Stay in the middle and defend! while ( true ) { var enemy = hero . findNeare…" at bounding box center [731, 187] width 265 height 323
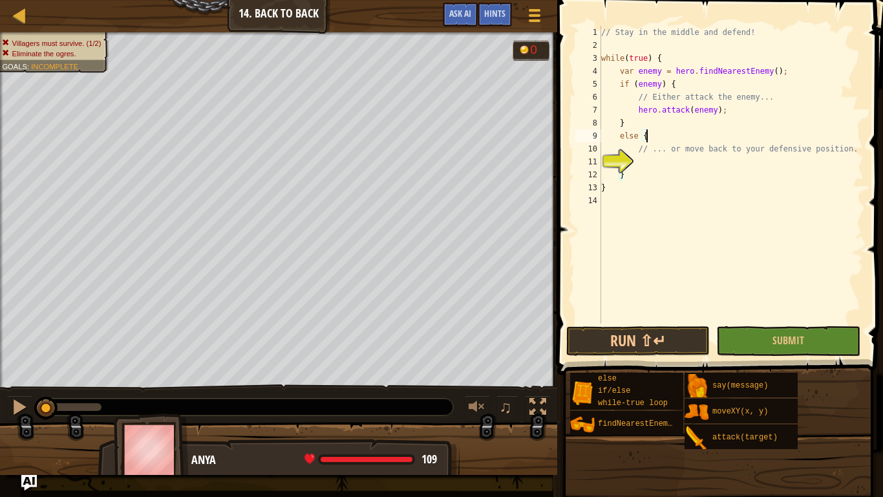
click at [601, 162] on div "11" at bounding box center [589, 161] width 26 height 13
type textarea "}"
click at [644, 169] on div "// Stay in the middle and defend! while ( true ) { var enemy = hero . findNeare…" at bounding box center [731, 187] width 265 height 323
click at [642, 163] on div "// Stay in the middle and defend! while ( true ) { var enemy = hero . findNeare…" at bounding box center [731, 187] width 265 height 323
click at [502, 17] on span "Hints" at bounding box center [494, 13] width 21 height 12
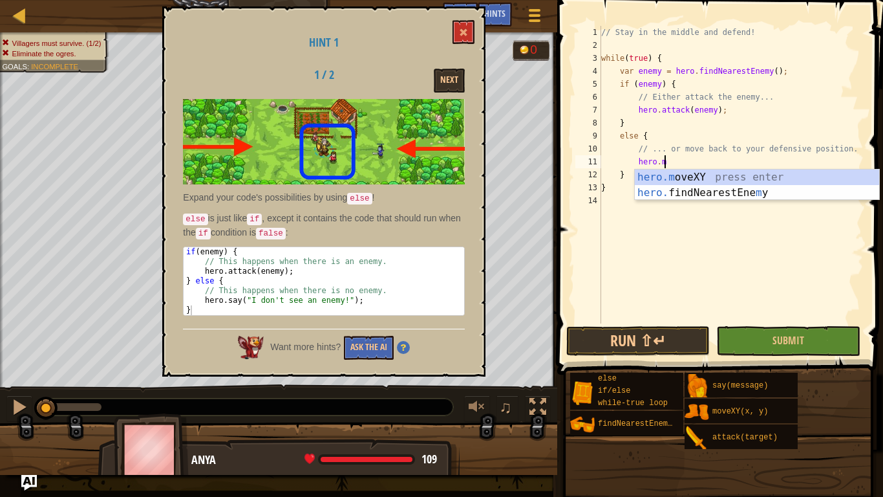
scroll to position [6, 8]
click at [471, 30] on button at bounding box center [464, 32] width 22 height 24
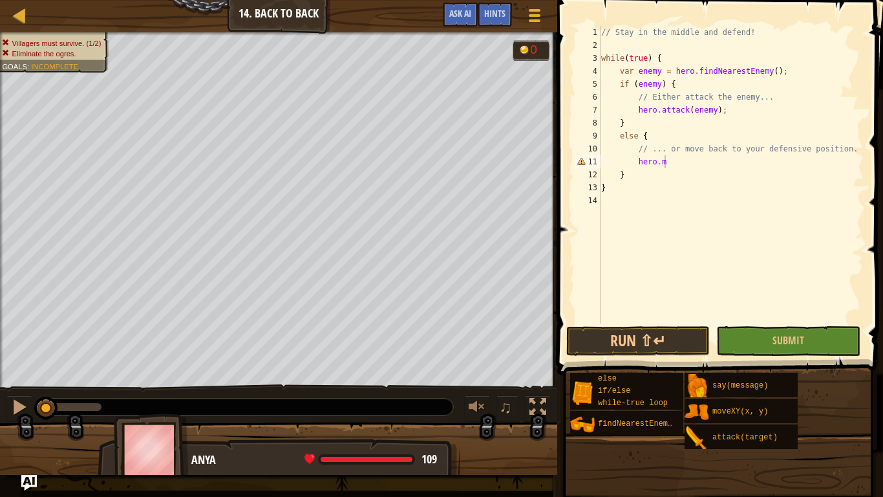
click at [698, 164] on div "// Stay in the middle and defend! while ( true ) { var enemy = hero . findNeare…" at bounding box center [731, 187] width 265 height 323
type textarea "hero.moveXY(40, 34);"
click at [641, 324] on span at bounding box center [722, 168] width 336 height 413
click at [648, 339] on button "Run ⇧↵" at bounding box center [639, 341] width 144 height 30
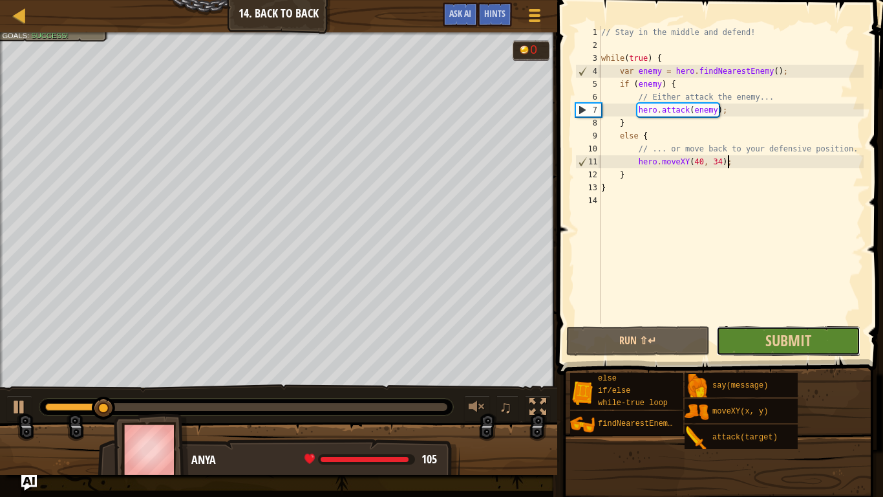
click at [758, 340] on button "Submit" at bounding box center [789, 341] width 144 height 30
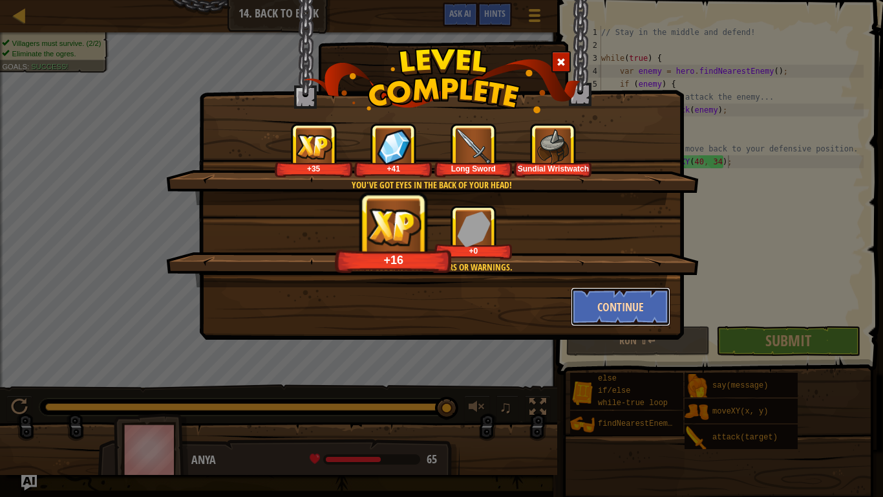
click at [610, 308] on button "Continue" at bounding box center [621, 306] width 100 height 39
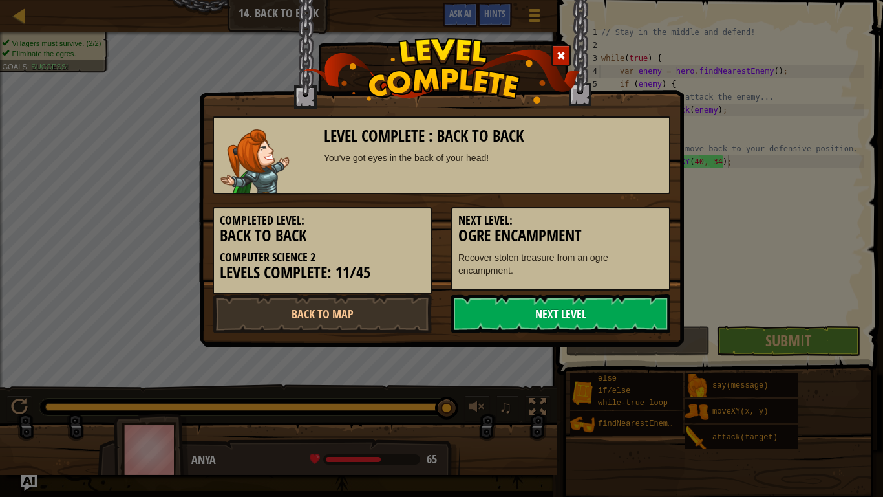
click at [466, 314] on link "Next Level" at bounding box center [560, 313] width 219 height 39
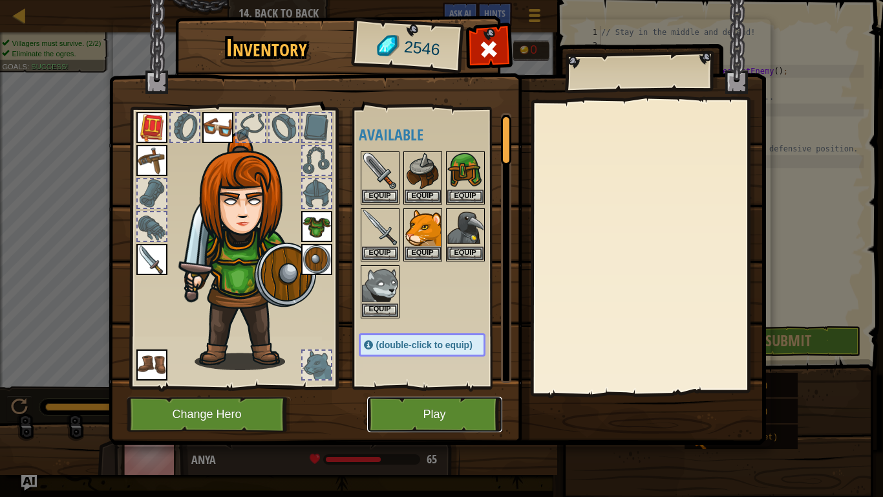
click at [453, 387] on button "Play" at bounding box center [434, 414] width 135 height 36
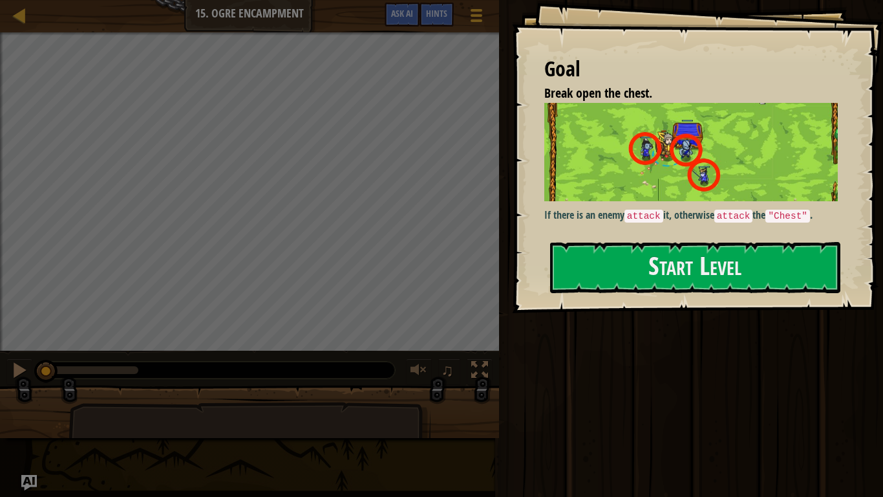
click at [581, 228] on div "If there is an enemy attack it, otherwise attack the "Chest" ." at bounding box center [692, 166] width 294 height 127
click at [577, 266] on button "Start Level" at bounding box center [695, 267] width 290 height 51
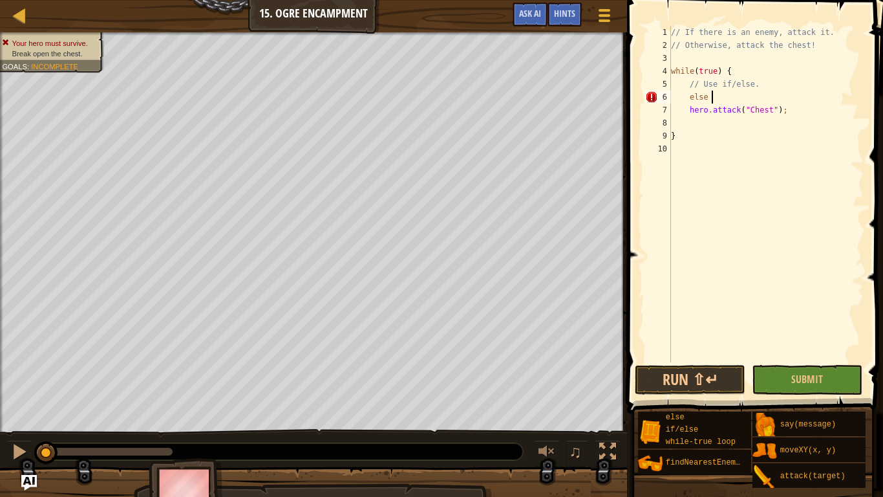
scroll to position [6, 6]
type textarea "else {"
click at [693, 365] on button "Run ⇧↵" at bounding box center [690, 380] width 111 height 30
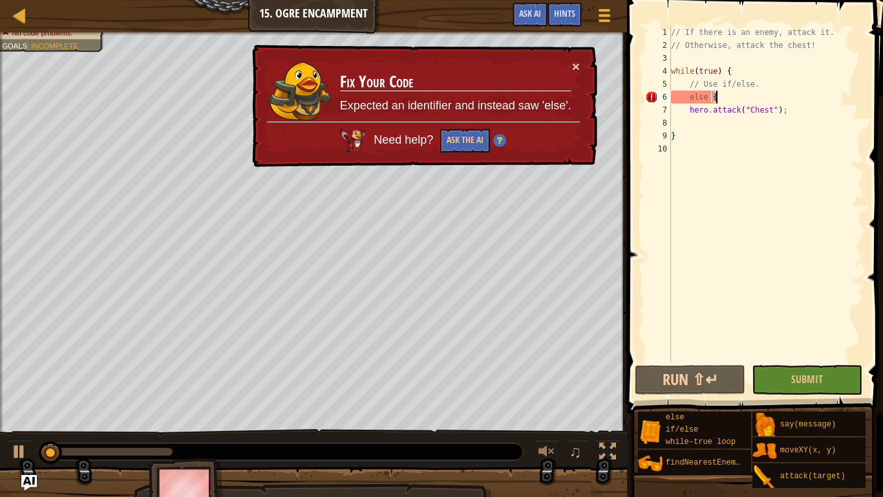
click at [685, 126] on div "// If there is an enemy, attack it. // Otherwise, attack the chest! while ( tru…" at bounding box center [766, 207] width 195 height 362
click at [680, 122] on div "// If there is an enemy, attack it. // Otherwise, attack the chest! while ( tru…" at bounding box center [766, 194] width 195 height 336
click at [674, 78] on div "// If there is an enemy, attack it. // Otherwise, attack the chest! while ( tru…" at bounding box center [766, 207] width 195 height 362
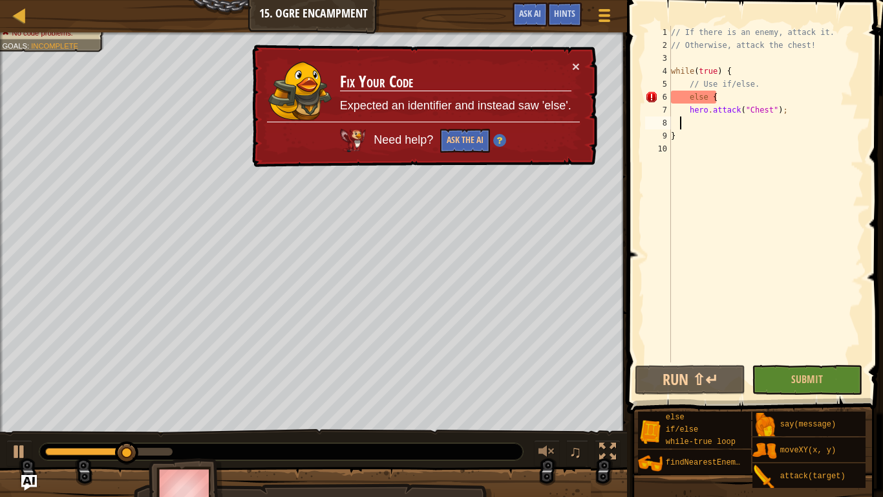
type textarea "// Use if/else."
click at [674, 78] on div "// If there is an enemy, attack it. // Otherwise, attack the chest! while ( tru…" at bounding box center [766, 207] width 195 height 362
click at [759, 81] on div "// If there is an enemy, attack it. // Otherwise, attack the chest! while ( tru…" at bounding box center [766, 207] width 195 height 362
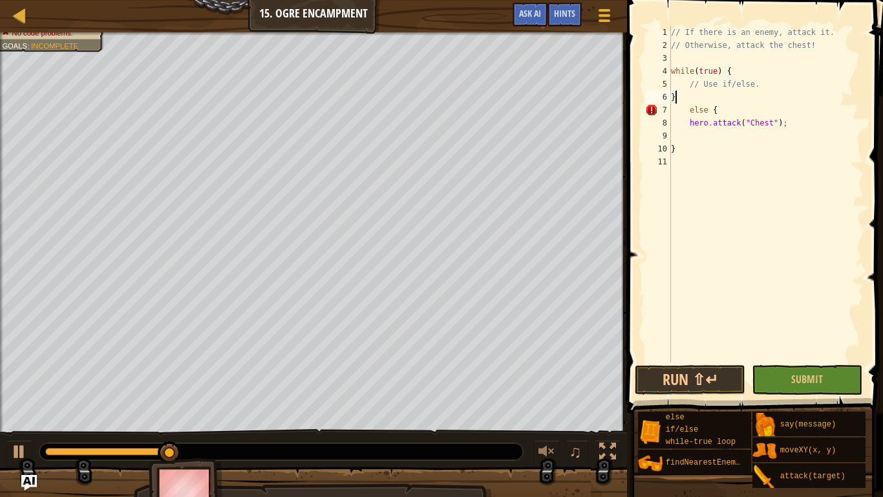
scroll to position [6, 3]
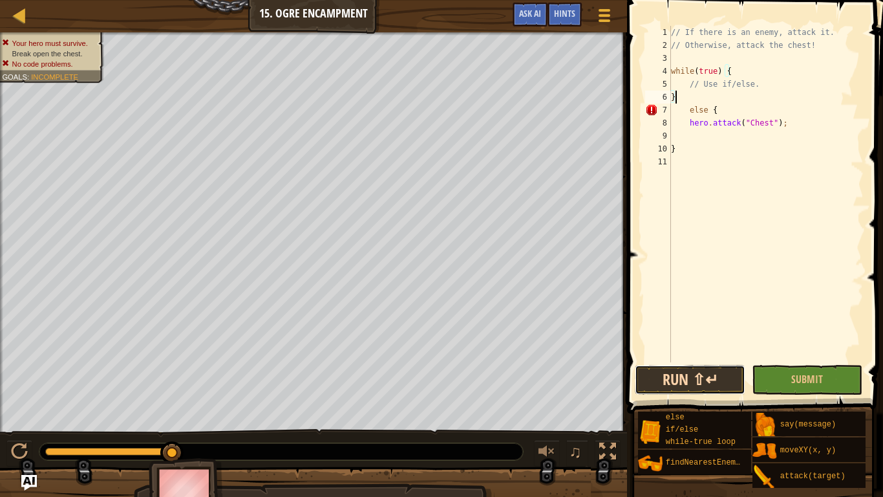
click at [675, 369] on button "Run ⇧↵" at bounding box center [690, 380] width 111 height 30
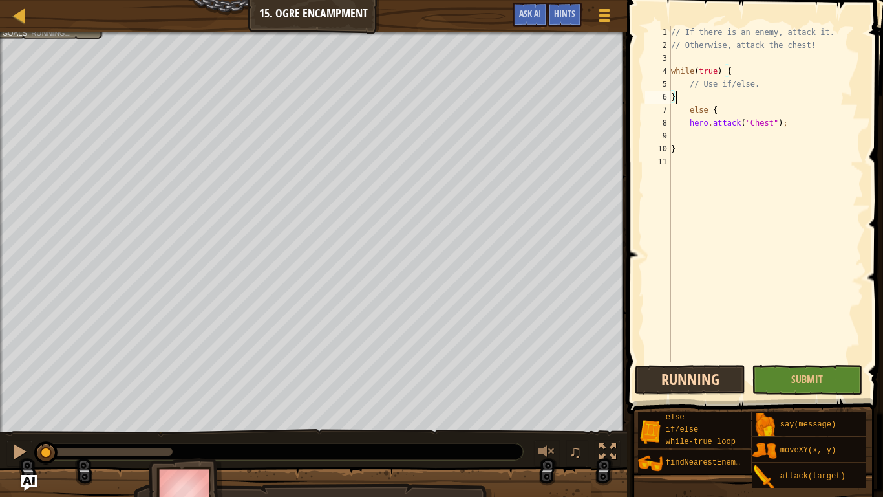
scroll to position [6, 0]
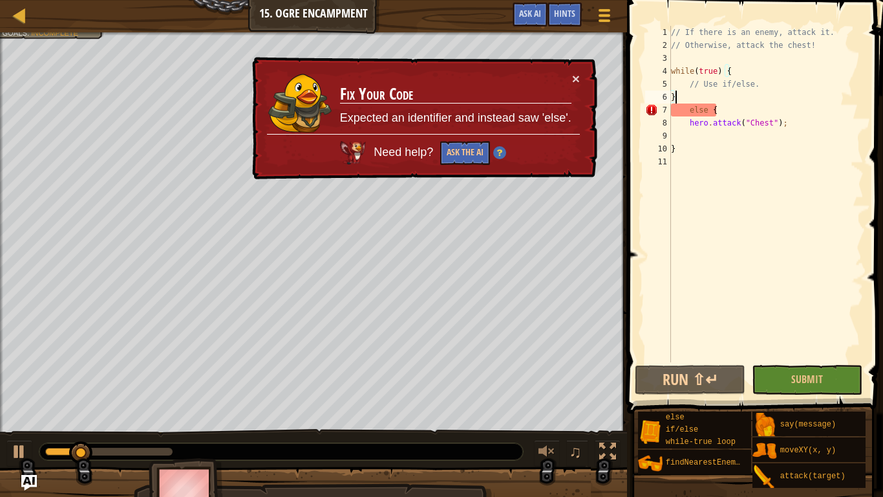
click at [680, 97] on div "// If there is an enemy, attack it. // Otherwise, attack the chest! while ( tru…" at bounding box center [766, 207] width 195 height 362
click at [681, 107] on div "// If there is an enemy, attack it. // Otherwise, attack the chest! while ( tru…" at bounding box center [766, 207] width 195 height 362
click at [686, 111] on div "// If there is an enemy, attack it. // Otherwise, attack the chest! while ( tru…" at bounding box center [766, 207] width 195 height 362
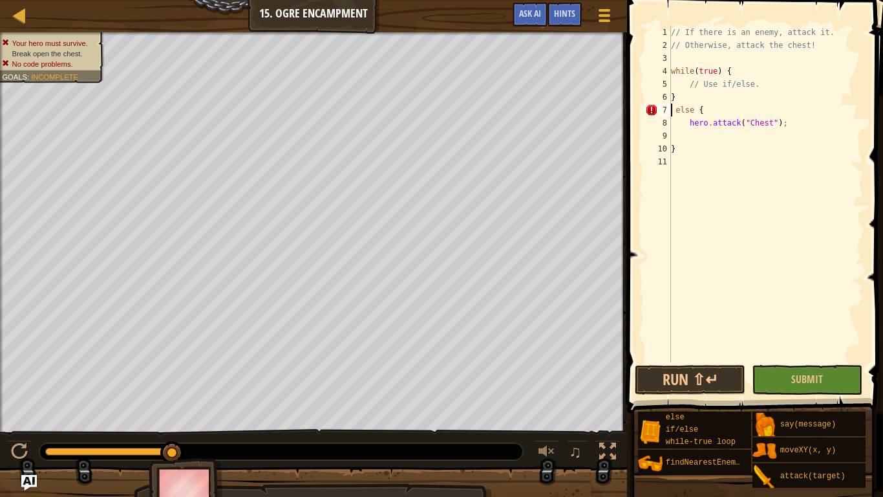
click at [682, 108] on div "// If there is an enemy, attack it. // Otherwise, attack the chest! while ( tru…" at bounding box center [766, 207] width 195 height 362
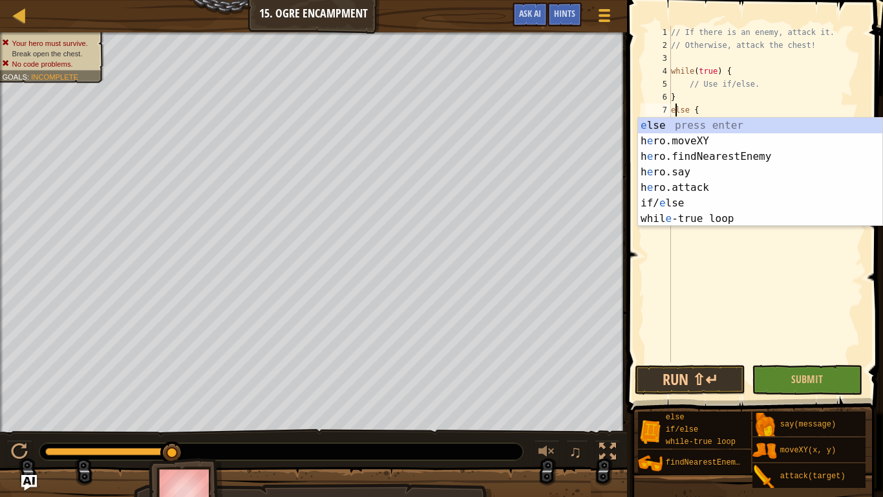
scroll to position [6, 1]
click at [678, 384] on button "Run ⇧↵" at bounding box center [690, 380] width 111 height 30
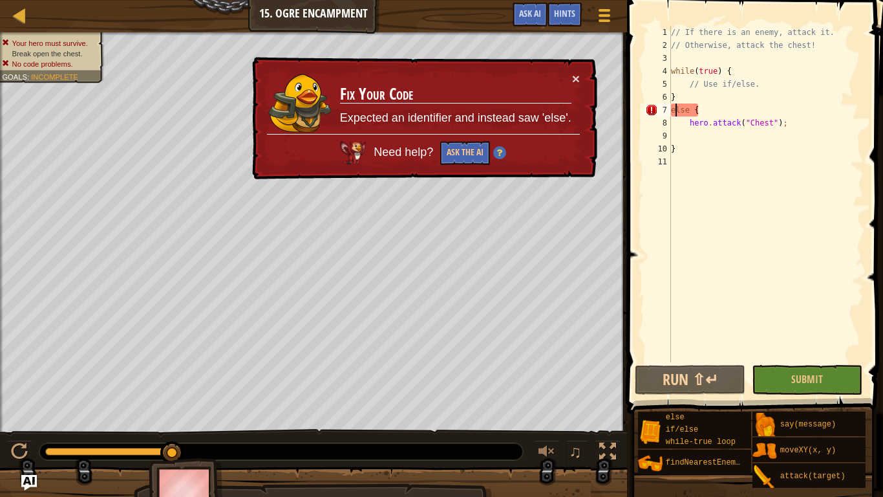
click at [756, 80] on div "// If there is an enemy, attack it. // Otherwise, attack the chest! while ( tru…" at bounding box center [766, 207] width 195 height 362
type textarea "// Use if/else."
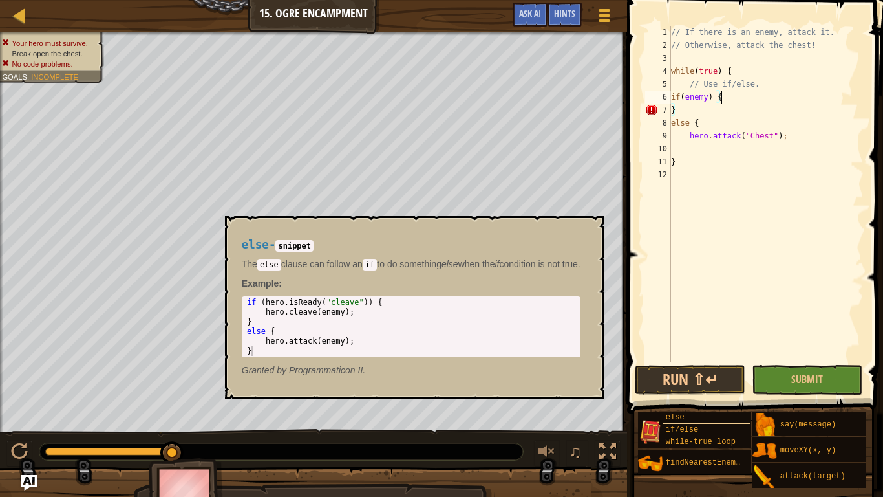
scroll to position [6, 6]
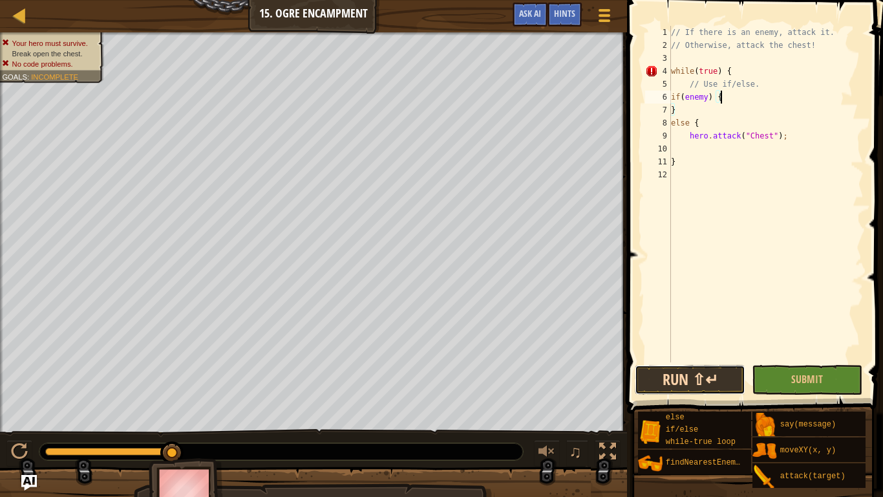
click at [679, 376] on button "Run ⇧↵" at bounding box center [690, 380] width 111 height 30
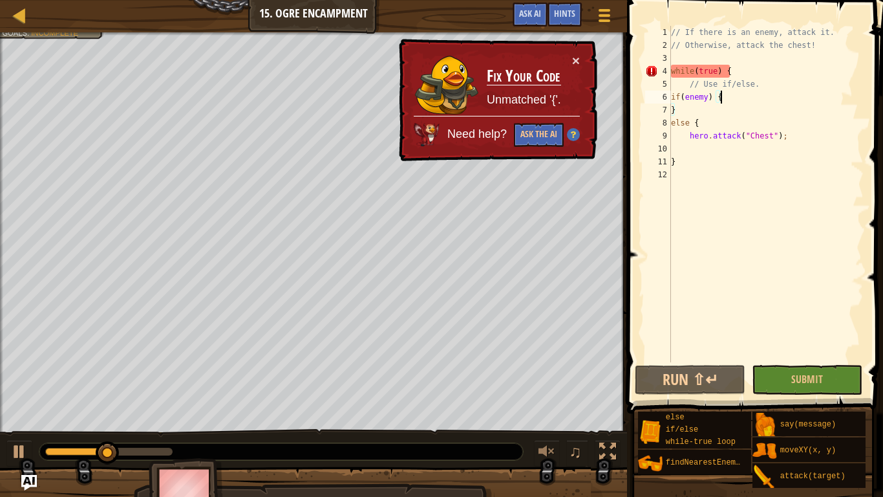
click at [698, 162] on div "// If there is an enemy, attack it. // Otherwise, attack the chest! while ( tru…" at bounding box center [766, 207] width 195 height 362
type textarea "}"
click at [682, 180] on div "// If there is an enemy, attack it. // Otherwise, attack the chest! while ( tru…" at bounding box center [766, 207] width 195 height 362
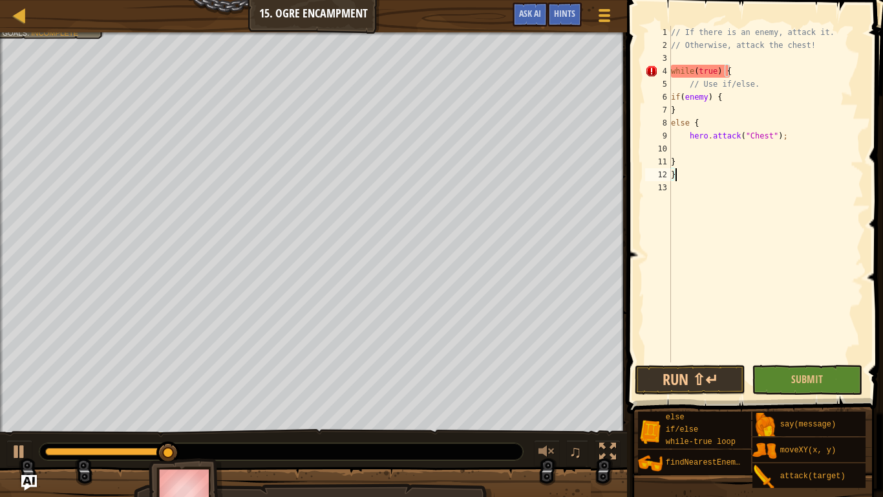
scroll to position [6, 1]
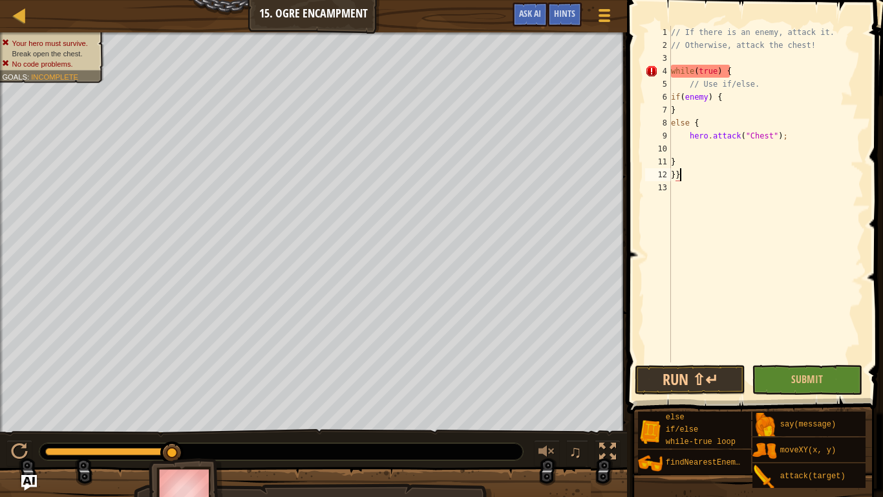
type textarea "}"
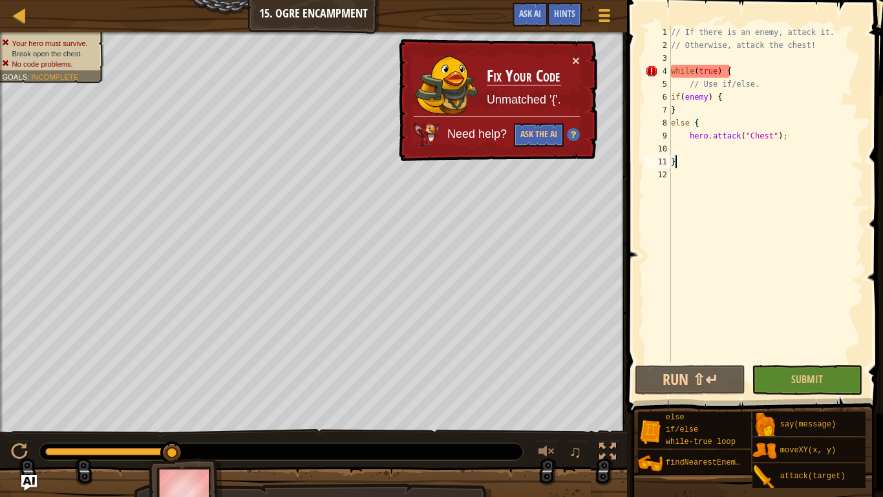
click at [795, 134] on div "// If there is an enemy, attack it. // Otherwise, attack the chest! while ( tru…" at bounding box center [766, 207] width 195 height 362
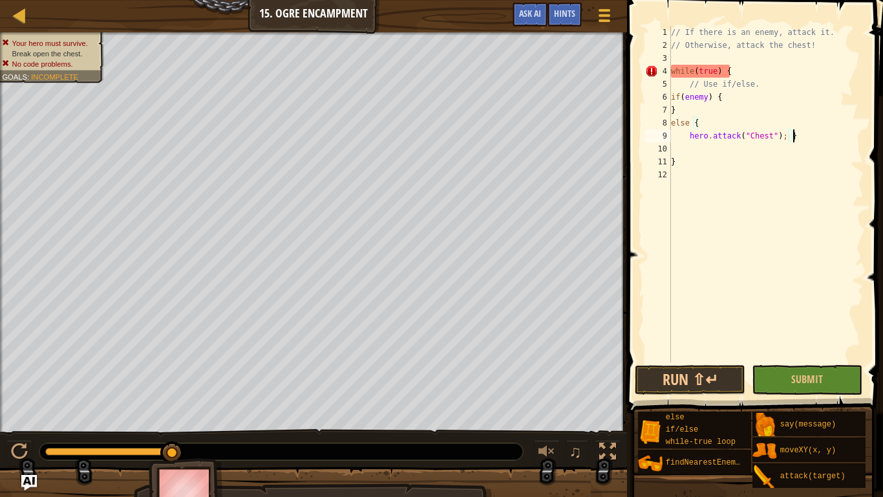
scroll to position [6, 17]
click at [690, 383] on button "Run ⇧↵" at bounding box center [690, 380] width 111 height 30
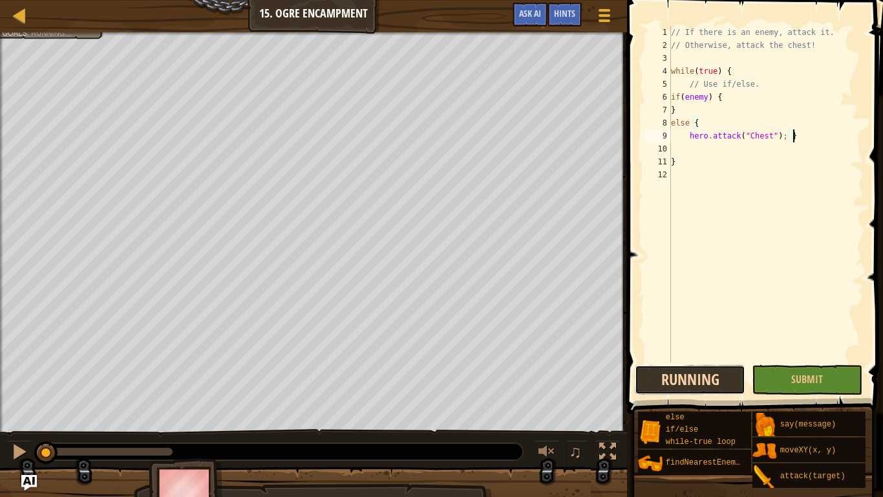
click at [690, 383] on button "Running" at bounding box center [690, 380] width 111 height 30
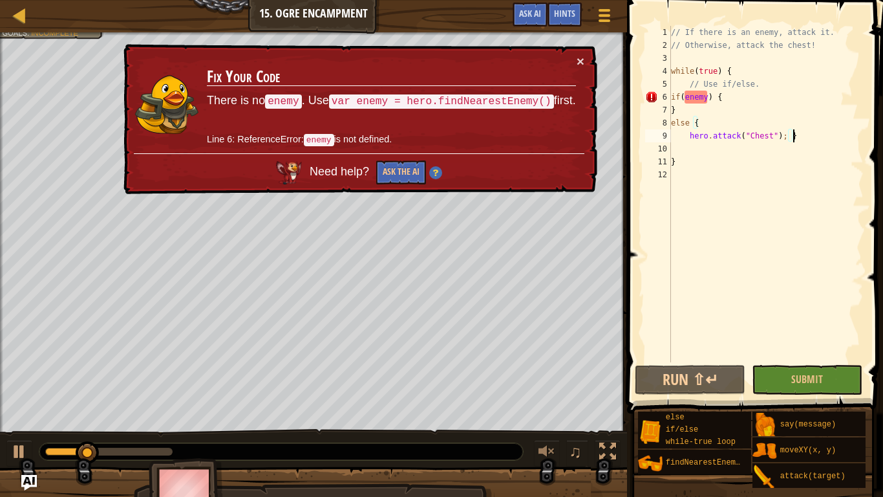
click at [749, 74] on div "// If there is an enemy, attack it. // Otherwise, attack the chest! while ( tru…" at bounding box center [766, 207] width 195 height 362
click at [755, 80] on div "// If there is an enemy, attack it. // Otherwise, attack the chest! while ( tru…" at bounding box center [766, 207] width 195 height 362
click at [746, 68] on div "// If there is an enemy, attack it. // Otherwise, attack the chest! while ( tru…" at bounding box center [766, 207] width 195 height 362
type textarea "while(true) {"
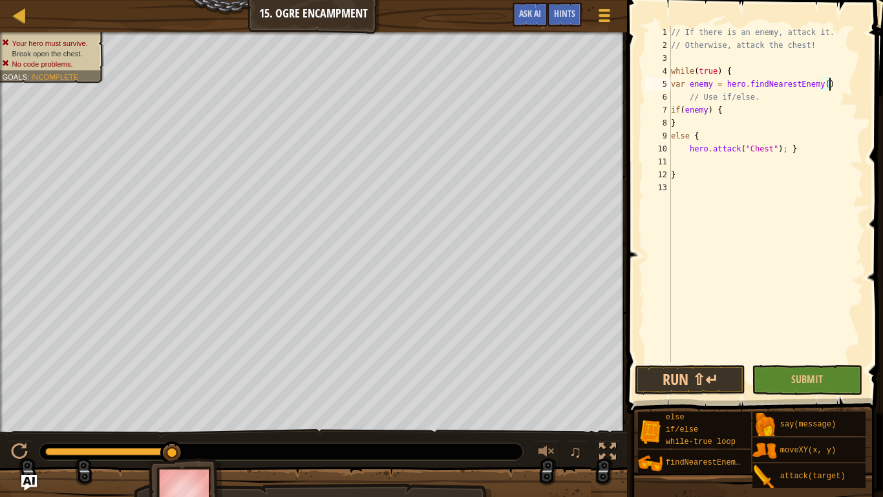
scroll to position [6, 23]
click at [697, 367] on button "Run ⇧↵" at bounding box center [690, 380] width 111 height 30
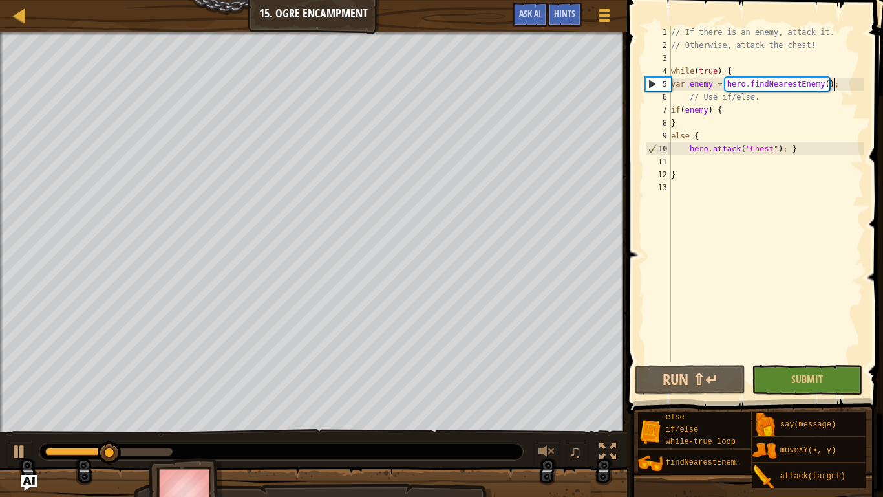
click at [729, 178] on div "// If there is an enemy, attack it. // Otherwise, attack the chest! while ( tru…" at bounding box center [766, 207] width 195 height 362
click at [689, 148] on div "// If there is an enemy, attack it. // Otherwise, attack the chest! while ( tru…" at bounding box center [766, 207] width 195 height 362
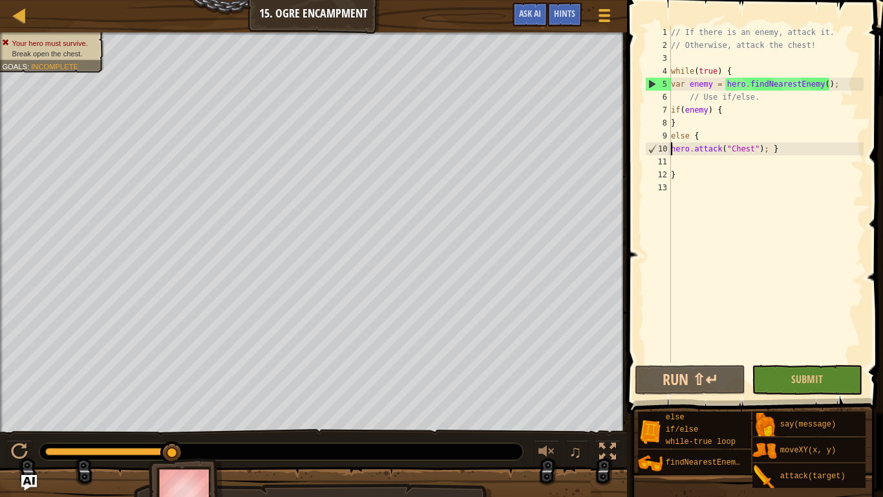
click at [731, 111] on div "// If there is an enemy, attack it. // Otherwise, attack the chest! while ( tru…" at bounding box center [766, 207] width 195 height 362
type textarea "if(enemy) {"
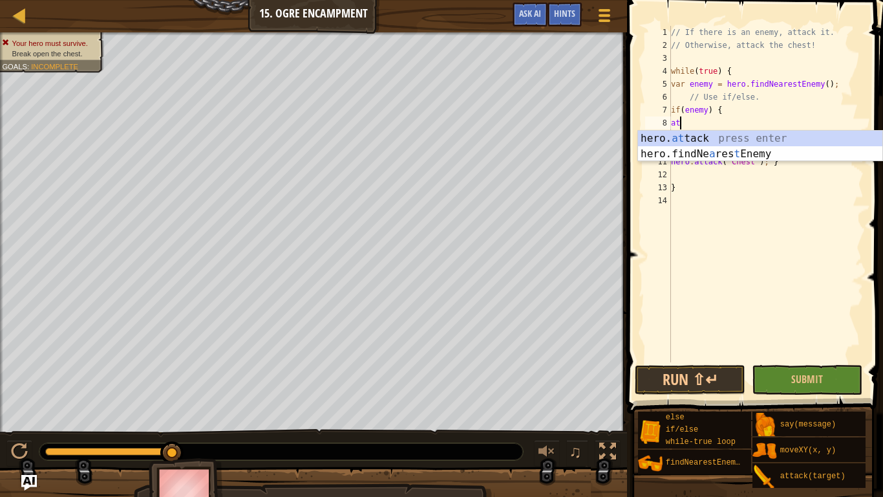
scroll to position [6, 1]
type textarea "a"
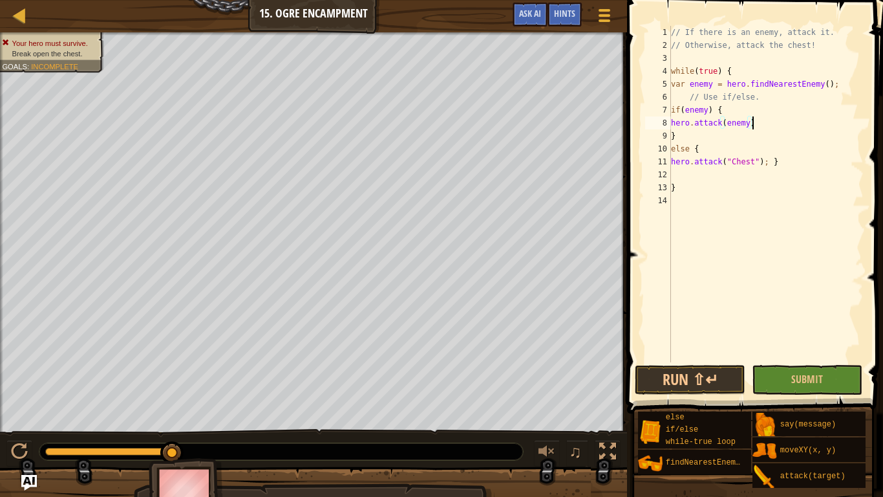
type textarea "hero.attack(enemy);"
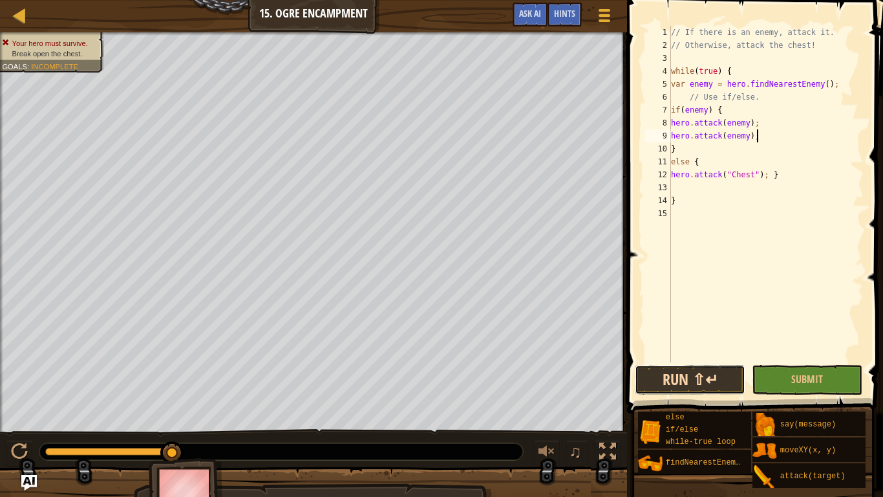
click at [673, 383] on button "Run ⇧↵" at bounding box center [690, 380] width 111 height 30
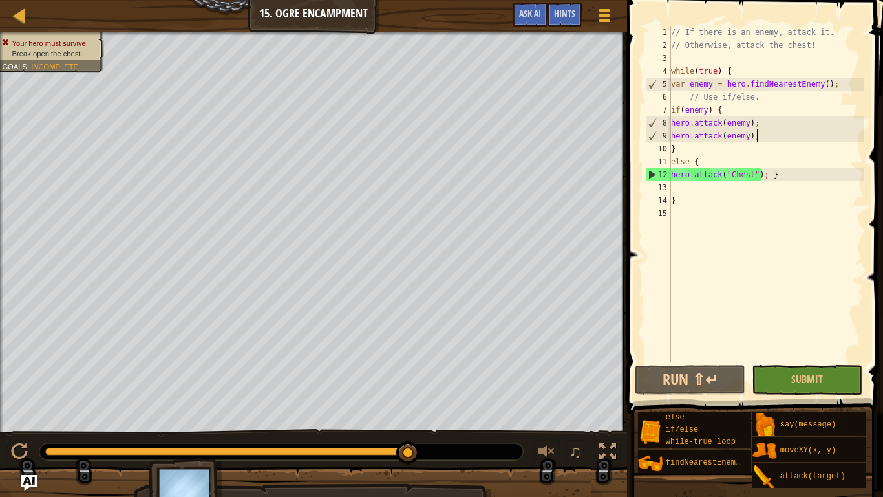
drag, startPoint x: 273, startPoint y: 450, endPoint x: 430, endPoint y: 449, distance: 157.2
click at [430, 387] on div at bounding box center [281, 451] width 484 height 17
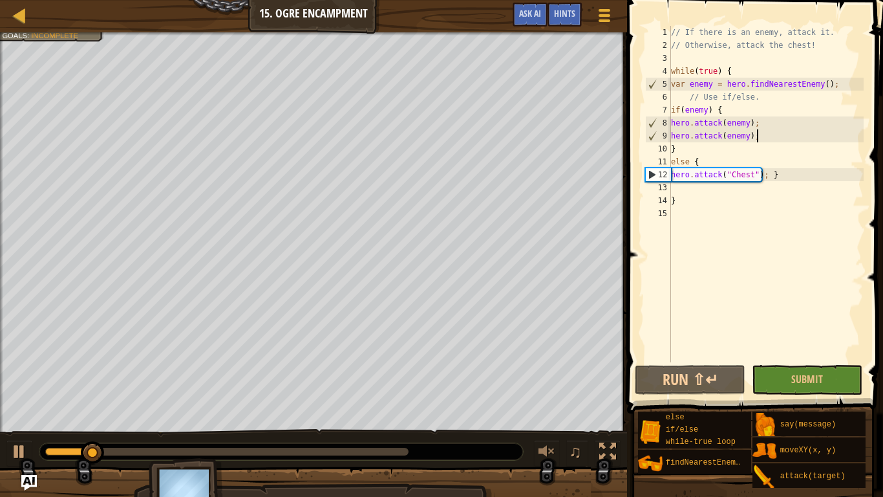
click at [766, 138] on div "// If there is an enemy, attack it. // Otherwise, attack the chest! while ( tru…" at bounding box center [766, 207] width 195 height 362
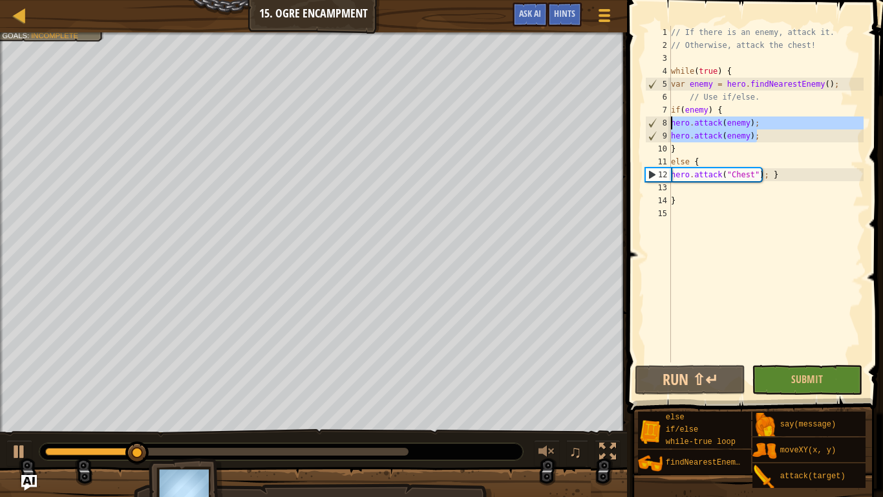
drag, startPoint x: 759, startPoint y: 131, endPoint x: 671, endPoint y: 118, distance: 89.0
click at [671, 118] on div "hero.attack(enemy); 1 2 3 4 5 6 7 8 9 10 11 12 13 14 15 // If there is an enemy…" at bounding box center [753, 194] width 221 height 336
click at [763, 135] on div "// If there is an enemy, attack it. // Otherwise, attack the chest! while ( tru…" at bounding box center [766, 194] width 195 height 336
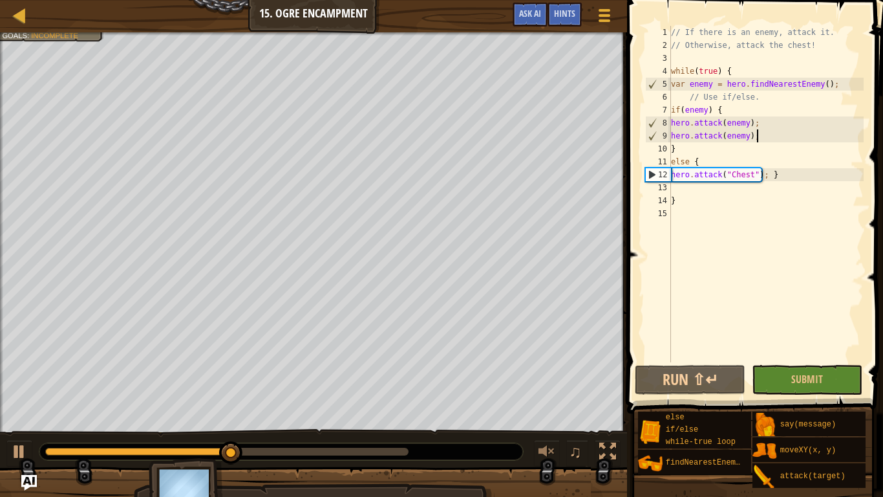
click at [671, 147] on div "10" at bounding box center [658, 148] width 26 height 13
type textarea "}"
click at [671, 147] on div "10" at bounding box center [658, 148] width 26 height 13
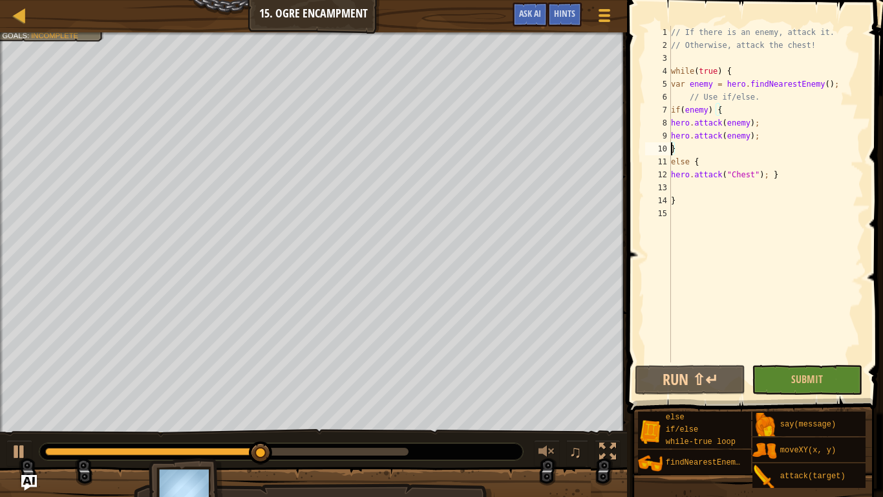
click at [671, 147] on div "// If there is an enemy, attack it. // Otherwise, attack the chest! while ( tru…" at bounding box center [766, 207] width 195 height 362
click at [775, 175] on div "// If there is an enemy, attack it. // Otherwise, attack the chest! while ( tru…" at bounding box center [766, 207] width 195 height 362
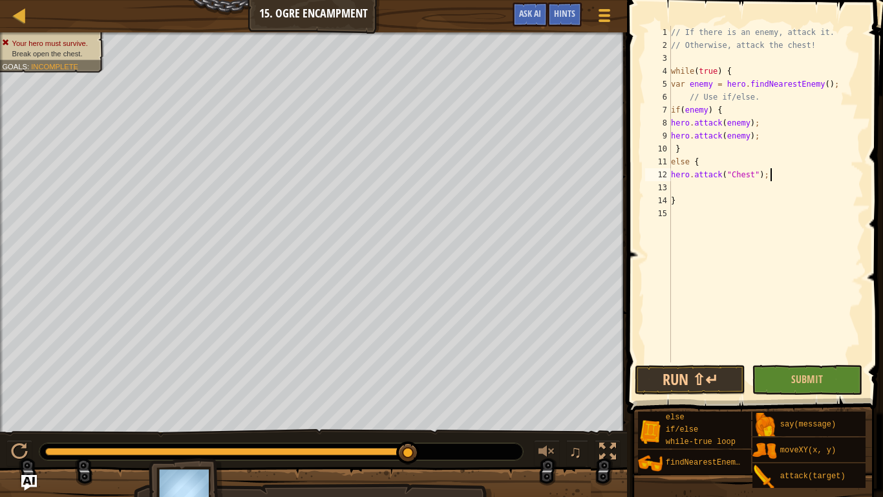
type textarea "hero.attack("Chest");"
click at [676, 186] on div "// If there is an enemy, attack it. // Otherwise, attack the chest! while ( tru…" at bounding box center [766, 207] width 195 height 362
type textarea "hero.attack("Chest");"
click at [671, 202] on div "// If there is an enemy, attack it. // Otherwise, attack the chest! while ( tru…" at bounding box center [766, 207] width 195 height 362
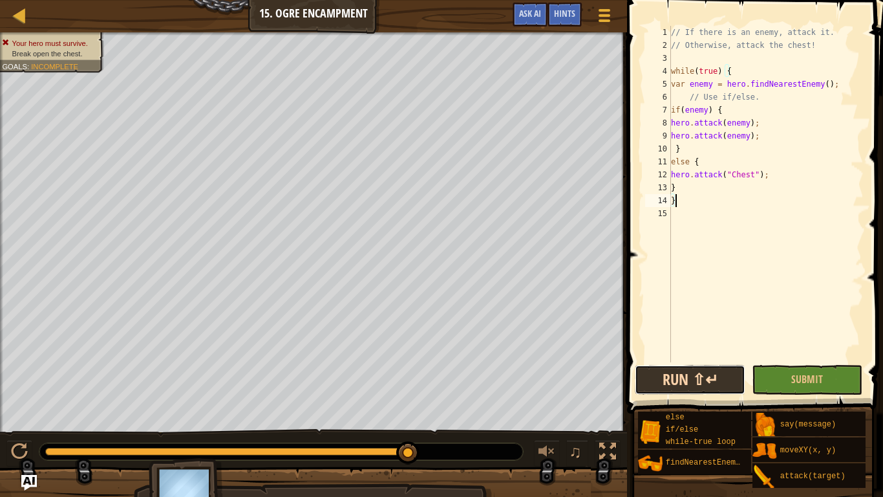
click at [668, 383] on button "Run ⇧↵" at bounding box center [690, 380] width 111 height 30
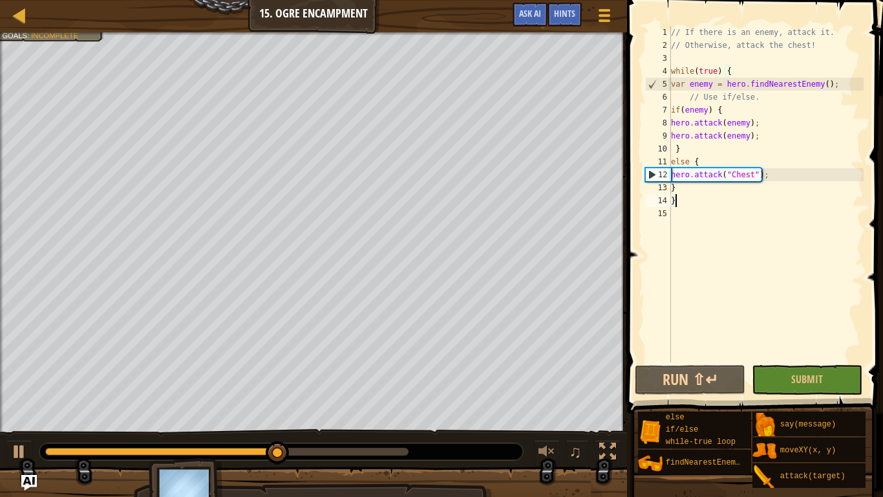
click at [773, 174] on div "// If there is an enemy, attack it. // Otherwise, attack the chest! while ( tru…" at bounding box center [766, 207] width 195 height 362
type textarea "hero.attack("Chest");"
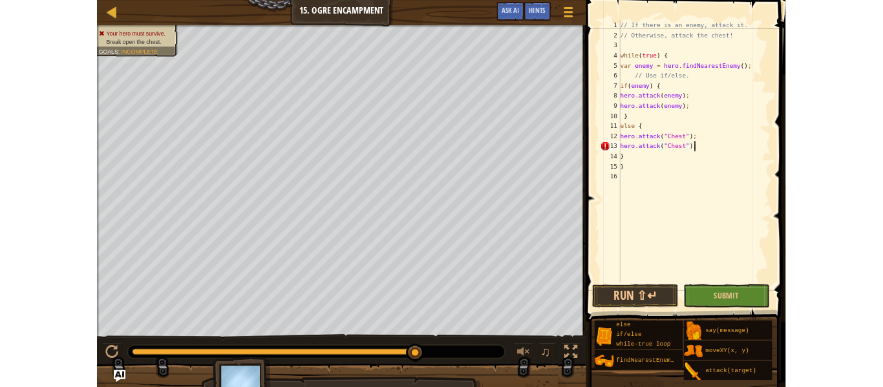
scroll to position [6, 13]
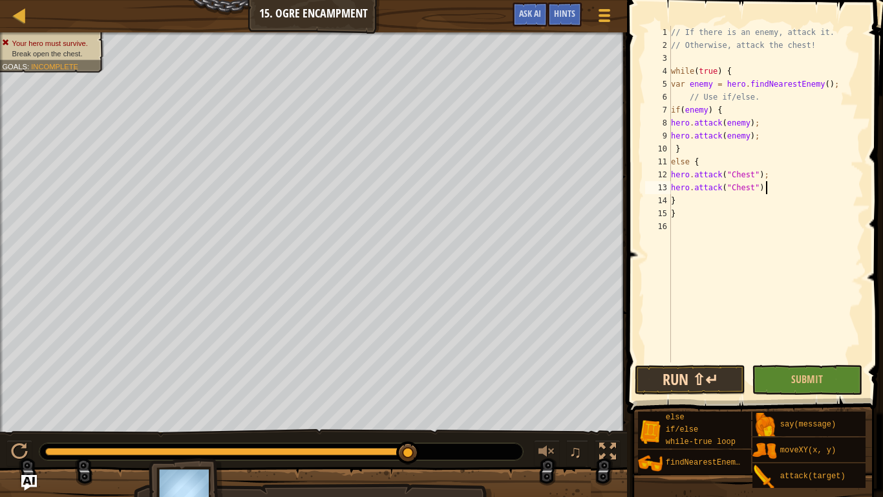
type textarea "hero.attack("Chest");"
click at [709, 367] on button "Run ⇧↵" at bounding box center [690, 380] width 111 height 30
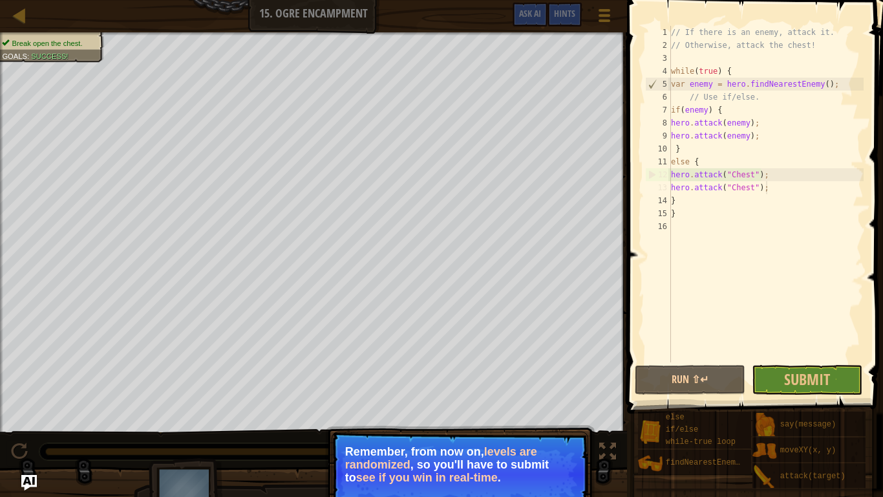
click at [549, 387] on p "Remember, from now on, levels are randomized , so you'll have to submit to see …" at bounding box center [460, 464] width 230 height 39
click at [791, 380] on span "Submit" at bounding box center [807, 379] width 46 height 21
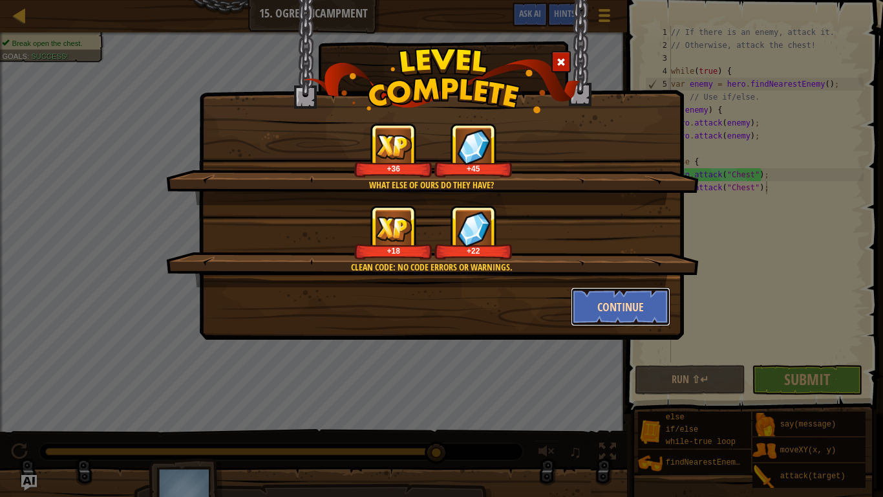
click at [621, 296] on button "Continue" at bounding box center [621, 306] width 100 height 39
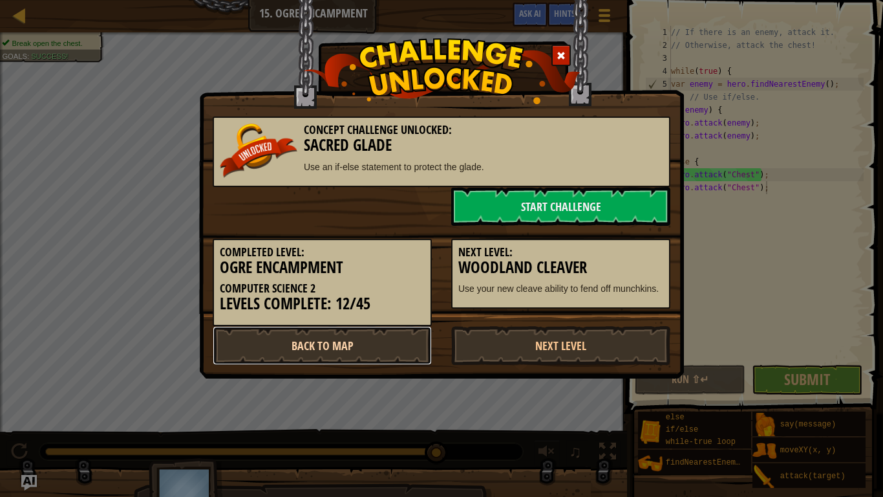
click at [372, 350] on link "Back to Map" at bounding box center [322, 345] width 219 height 39
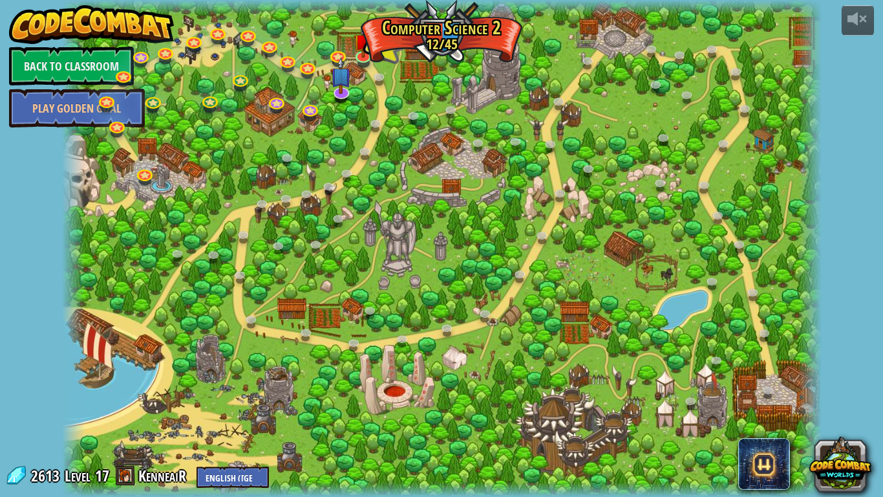
click at [271, 6] on div at bounding box center [442, 7] width 760 height 15
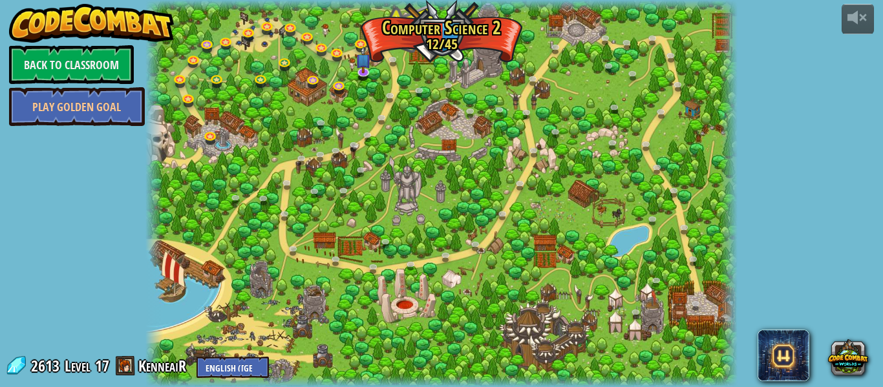
click at [659, 71] on div at bounding box center [442, 193] width 592 height 387
click at [545, 161] on div at bounding box center [442, 193] width 592 height 387
click at [147, 28] on img at bounding box center [92, 23] width 166 height 39
click at [360, 39] on link at bounding box center [364, 45] width 26 height 26
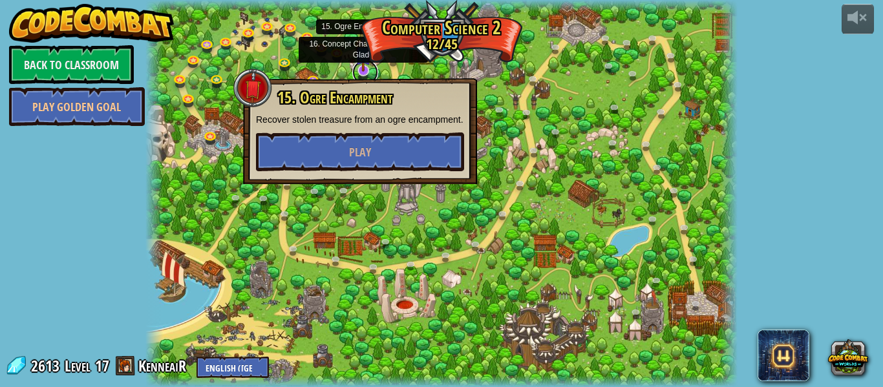
click at [365, 73] on link at bounding box center [365, 72] width 26 height 26
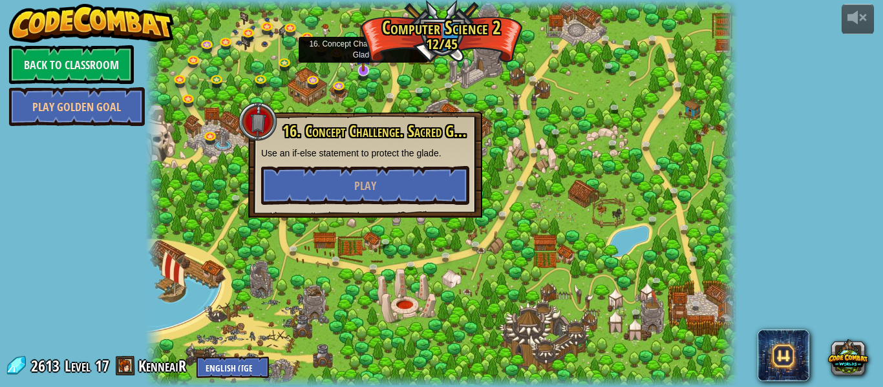
click at [359, 54] on img at bounding box center [364, 54] width 16 height 36
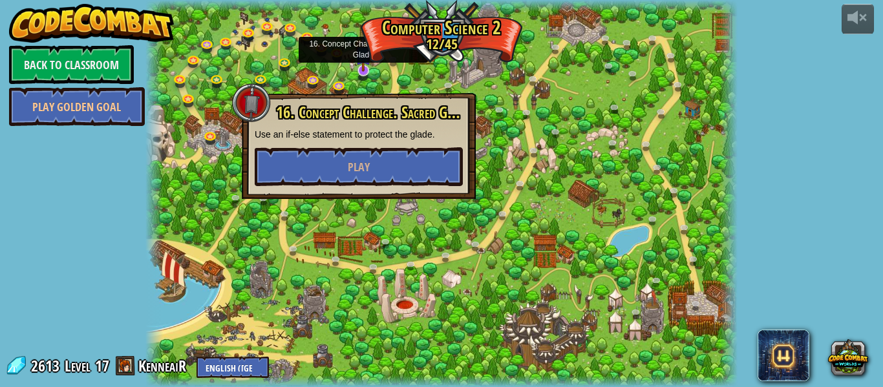
click at [360, 43] on img at bounding box center [364, 54] width 16 height 36
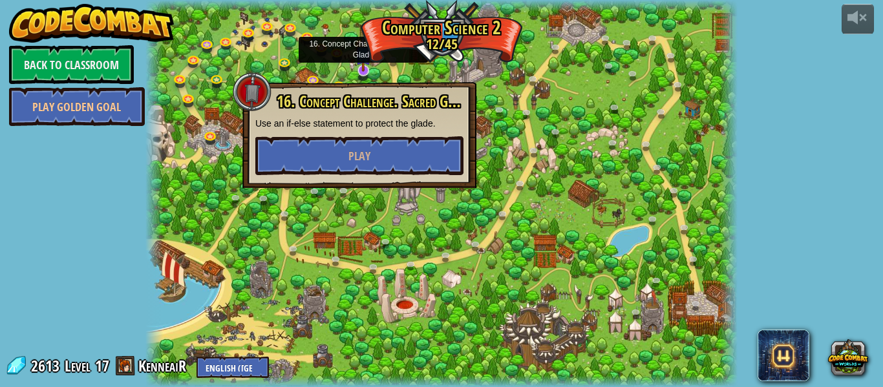
click at [360, 43] on img at bounding box center [364, 54] width 16 height 36
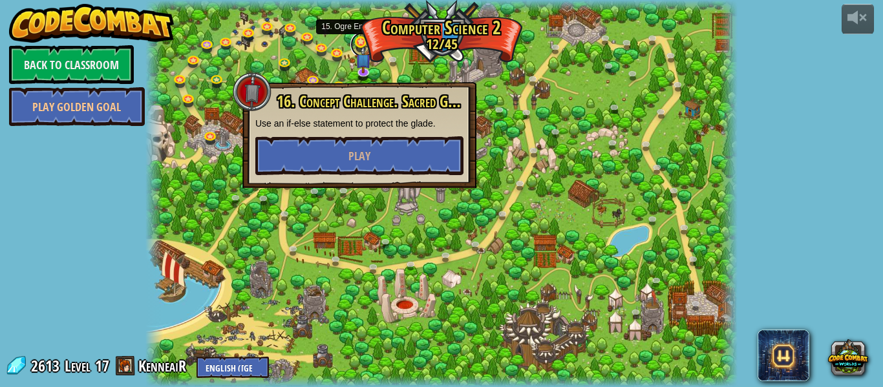
click at [359, 38] on link at bounding box center [364, 45] width 26 height 26
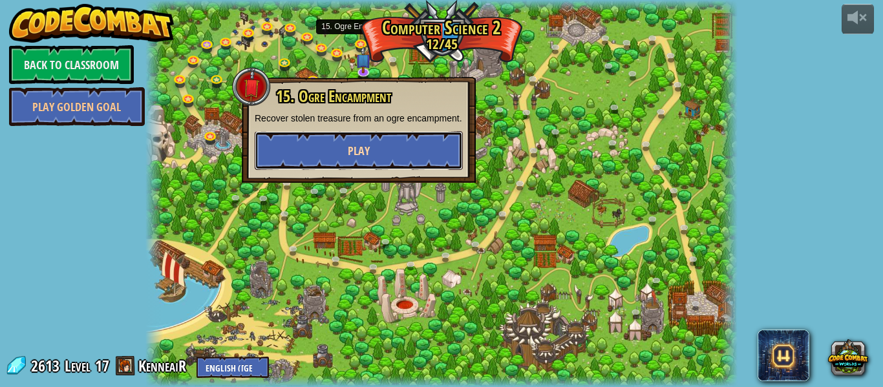
click at [360, 156] on span "Play" at bounding box center [359, 151] width 22 height 16
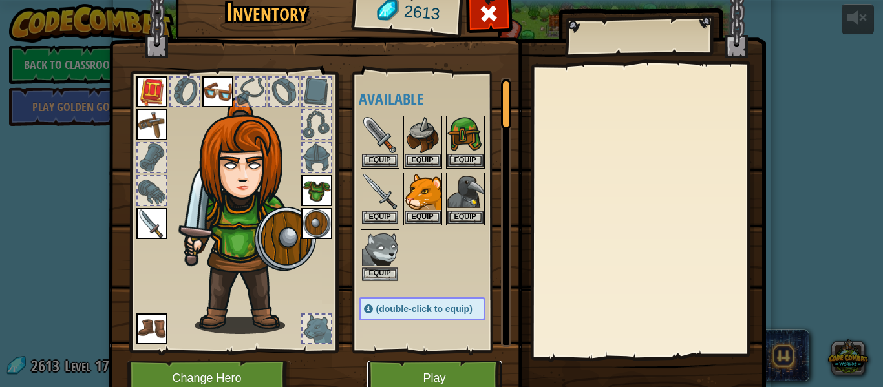
click at [389, 373] on button "Play" at bounding box center [434, 379] width 135 height 36
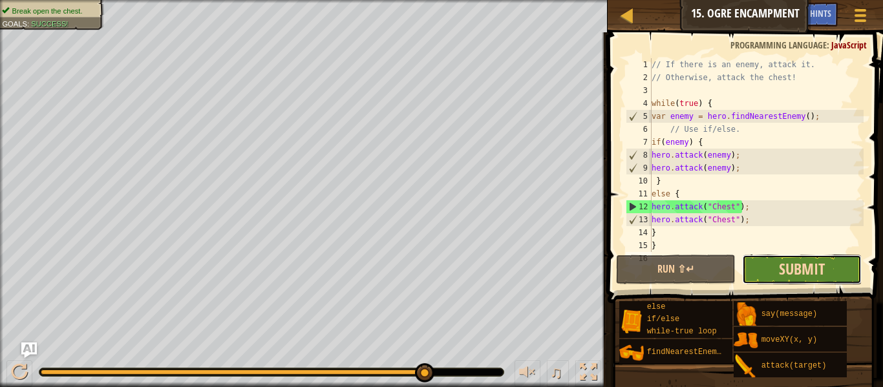
click at [784, 277] on span "Submit" at bounding box center [802, 269] width 46 height 21
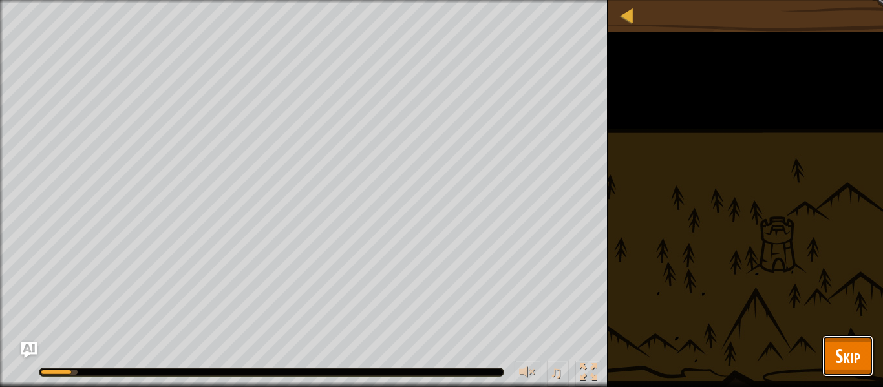
click at [841, 344] on span "Skip" at bounding box center [848, 356] width 25 height 27
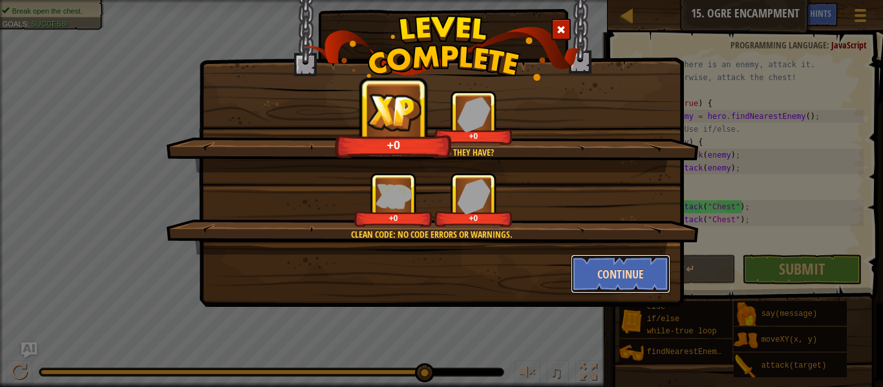
click at [631, 277] on button "Continue" at bounding box center [621, 274] width 100 height 39
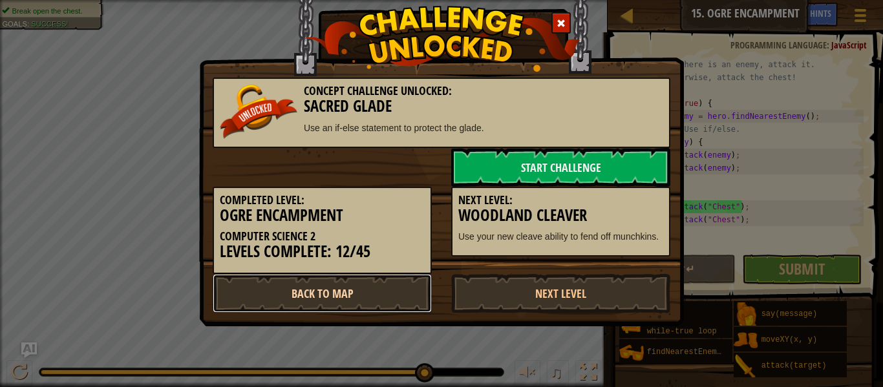
click at [407, 281] on link "Back to Map" at bounding box center [322, 293] width 219 height 39
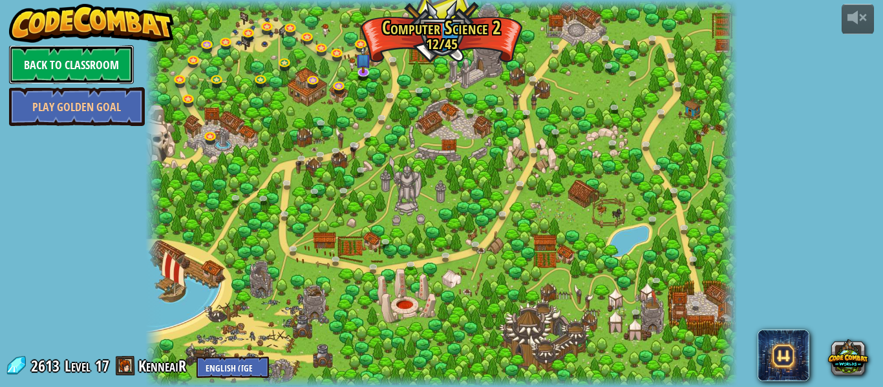
click at [74, 67] on link "Back to Classroom" at bounding box center [71, 64] width 125 height 39
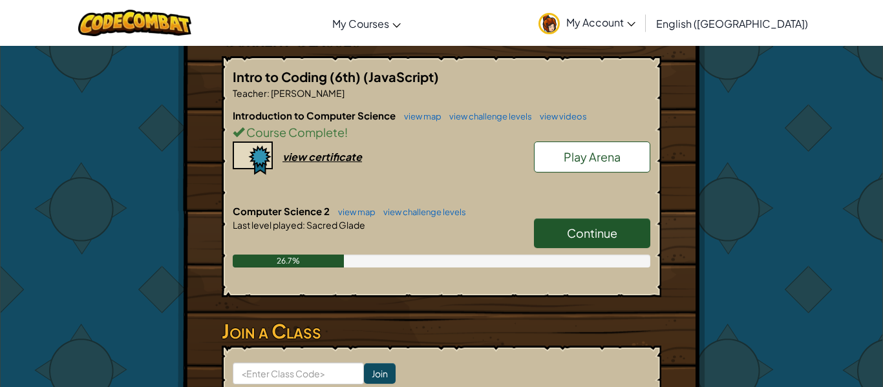
scroll to position [240, 0]
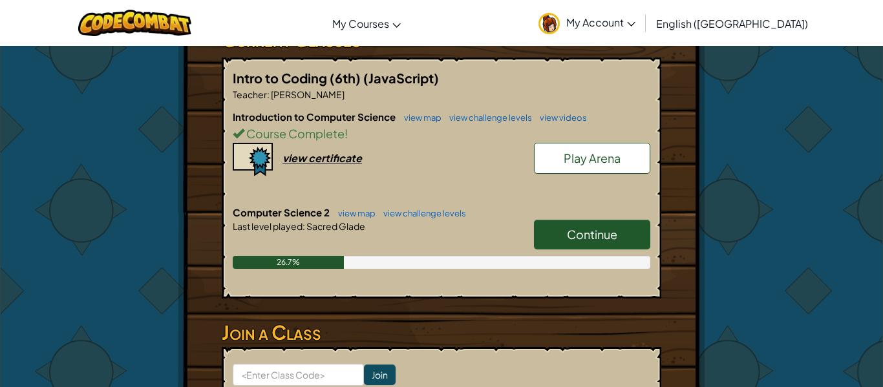
click at [573, 250] on div "Continue" at bounding box center [585, 238] width 129 height 36
click at [574, 244] on link "Continue" at bounding box center [592, 235] width 116 height 30
